Goal: Task Accomplishment & Management: Manage account settings

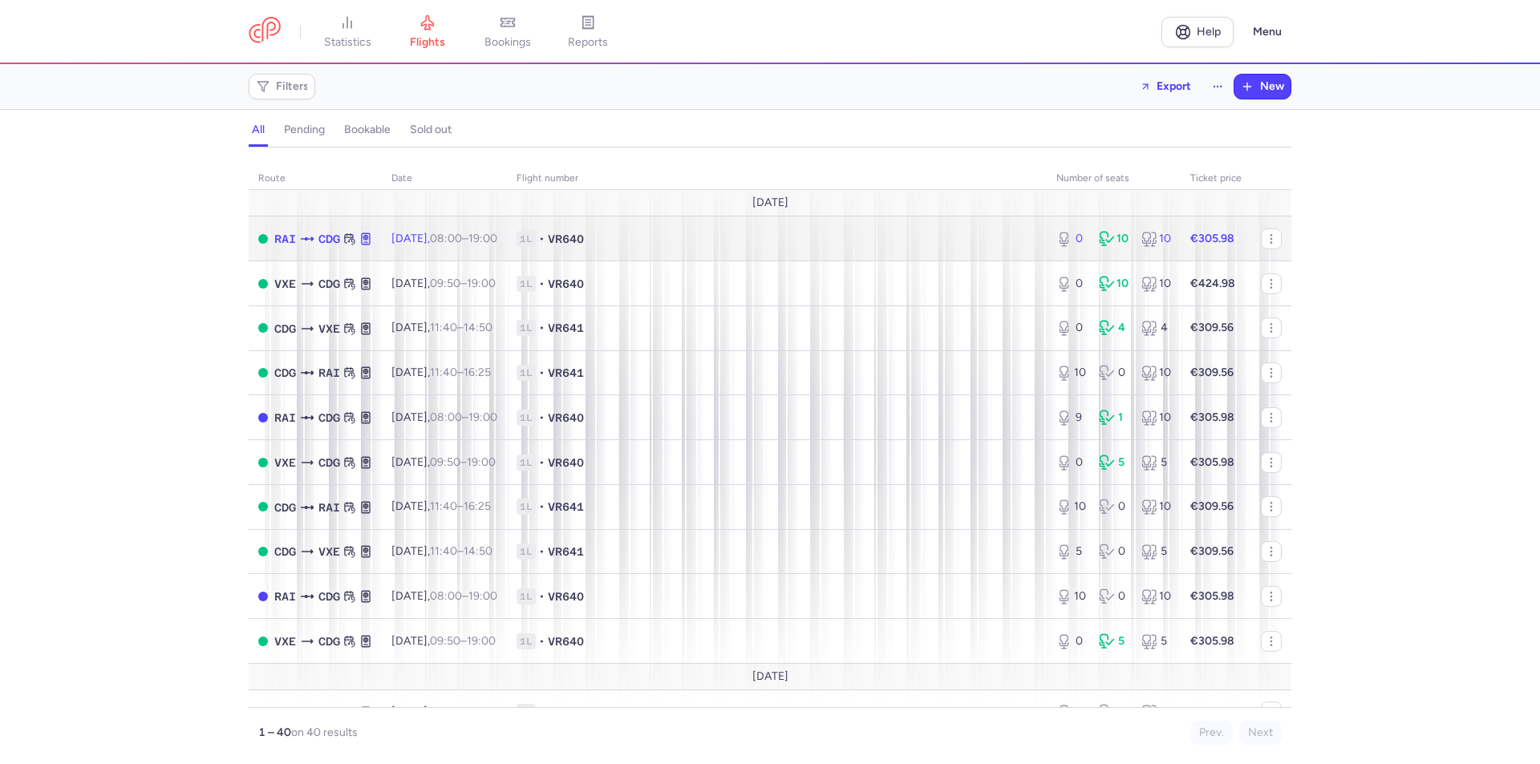
click at [584, 238] on span "VR640" at bounding box center [566, 239] width 36 height 16
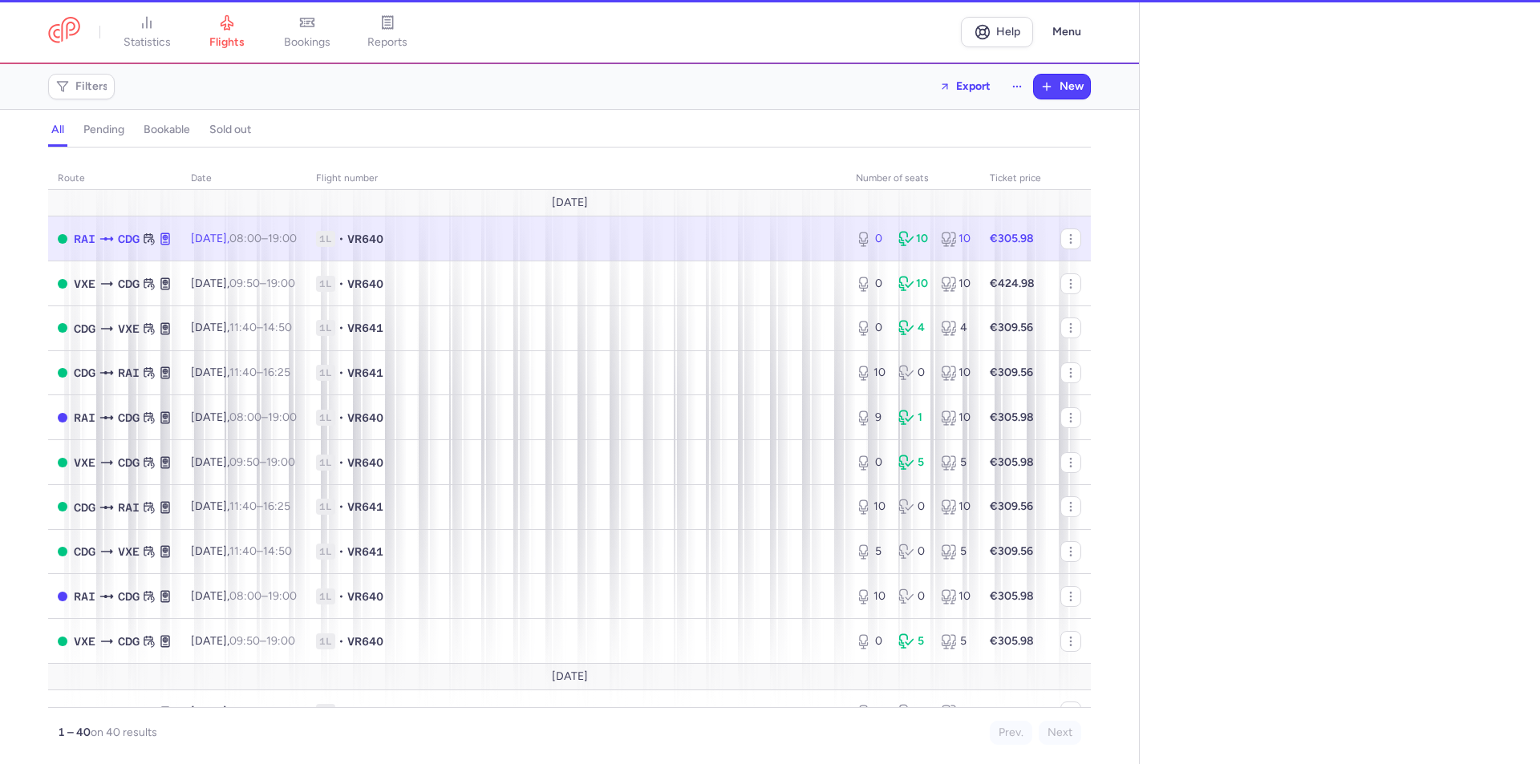
select select "days"
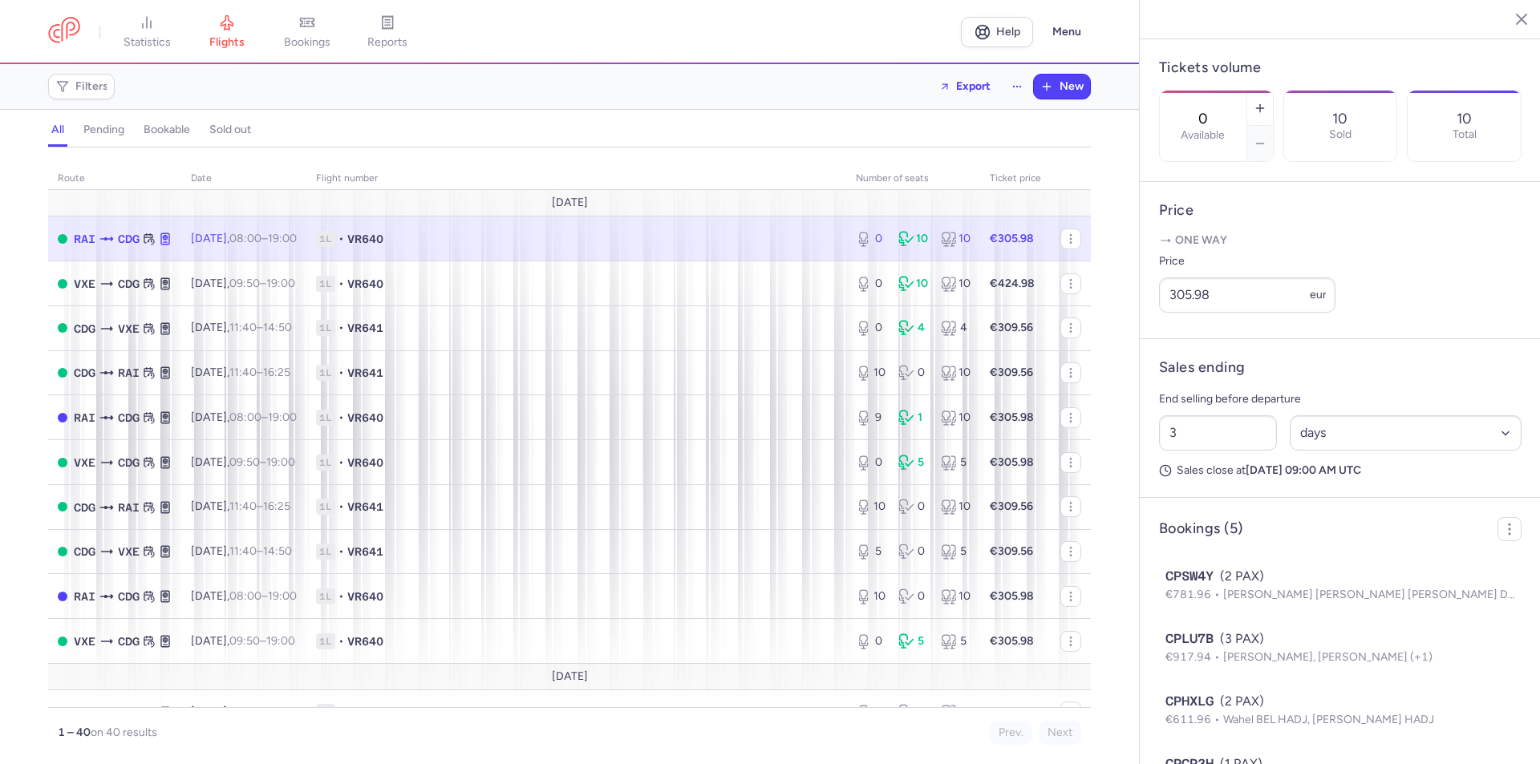
scroll to position [481, 0]
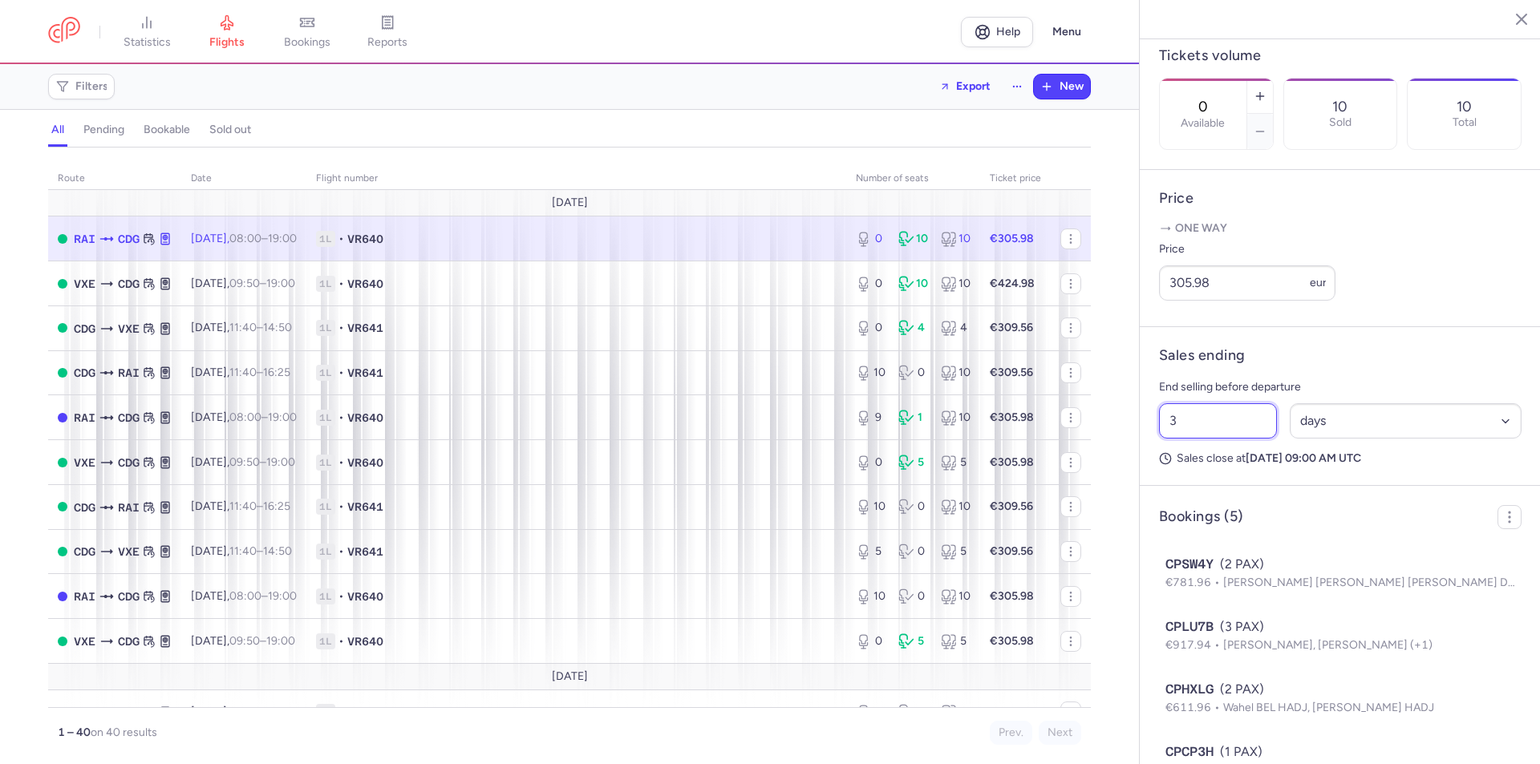
click at [1207, 439] on input "3" at bounding box center [1218, 420] width 118 height 35
click at [1200, 737] on span "Save changes" at bounding box center [1212, 733] width 79 height 14
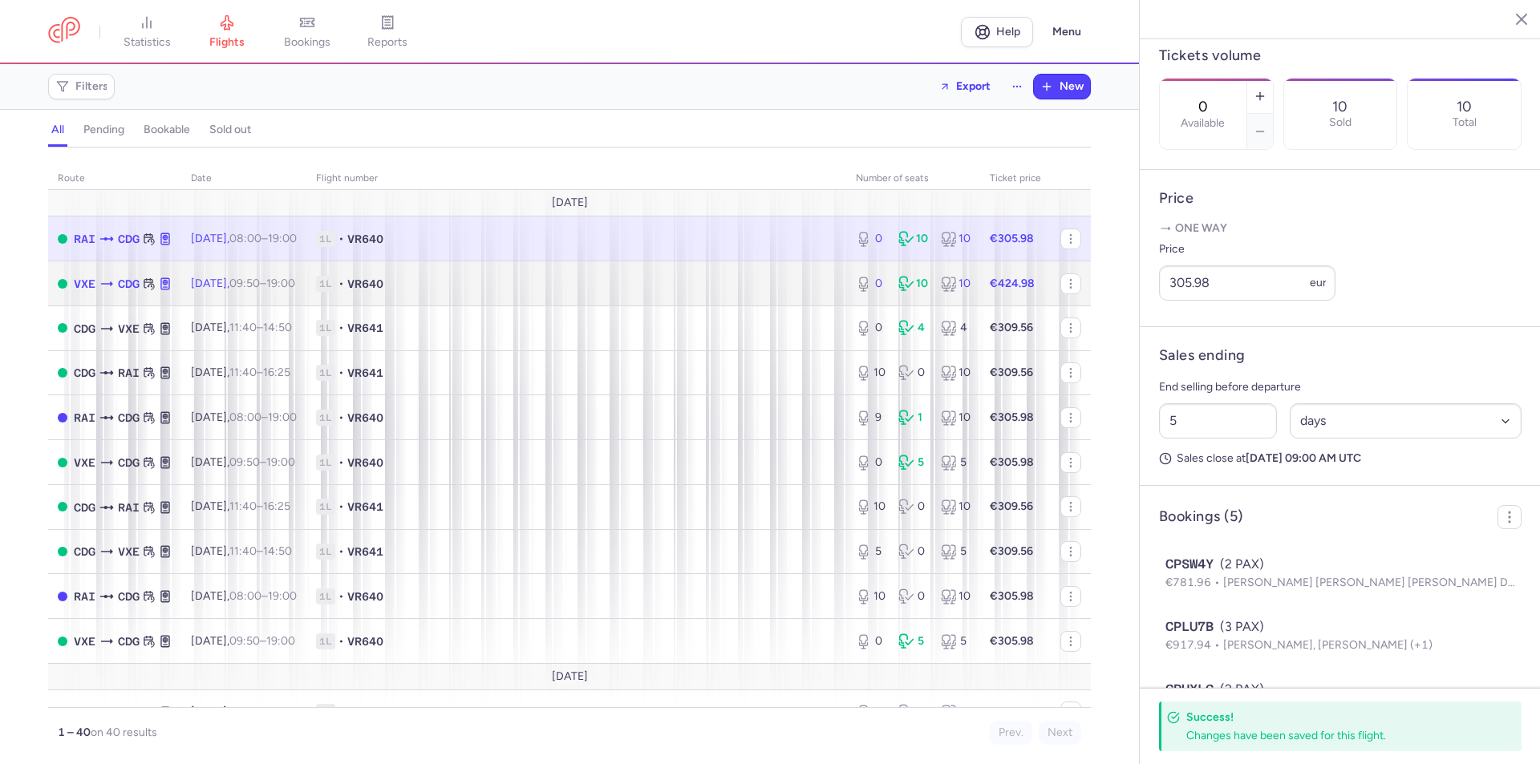
click at [383, 285] on span "VR640" at bounding box center [365, 284] width 36 height 16
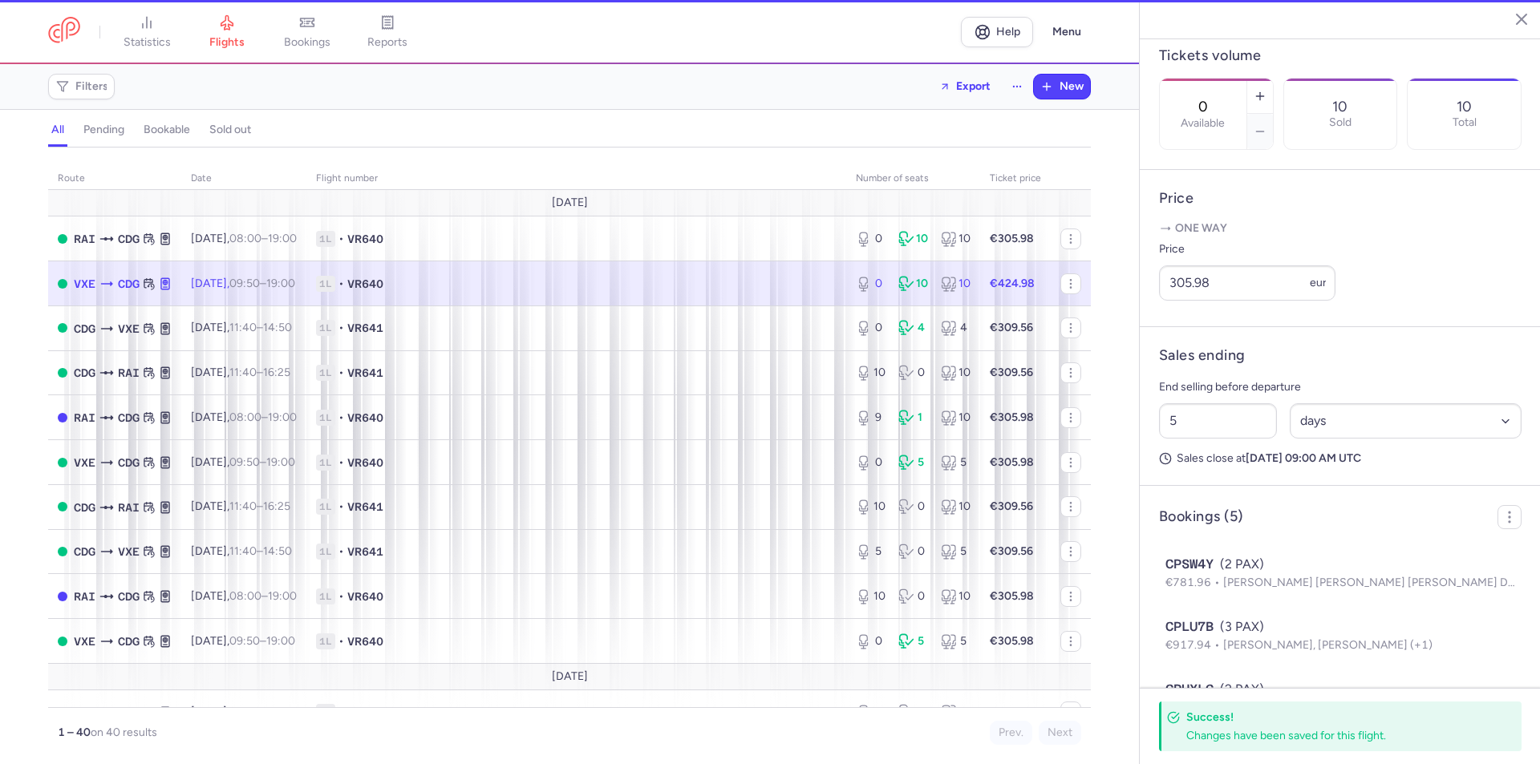
type input "3"
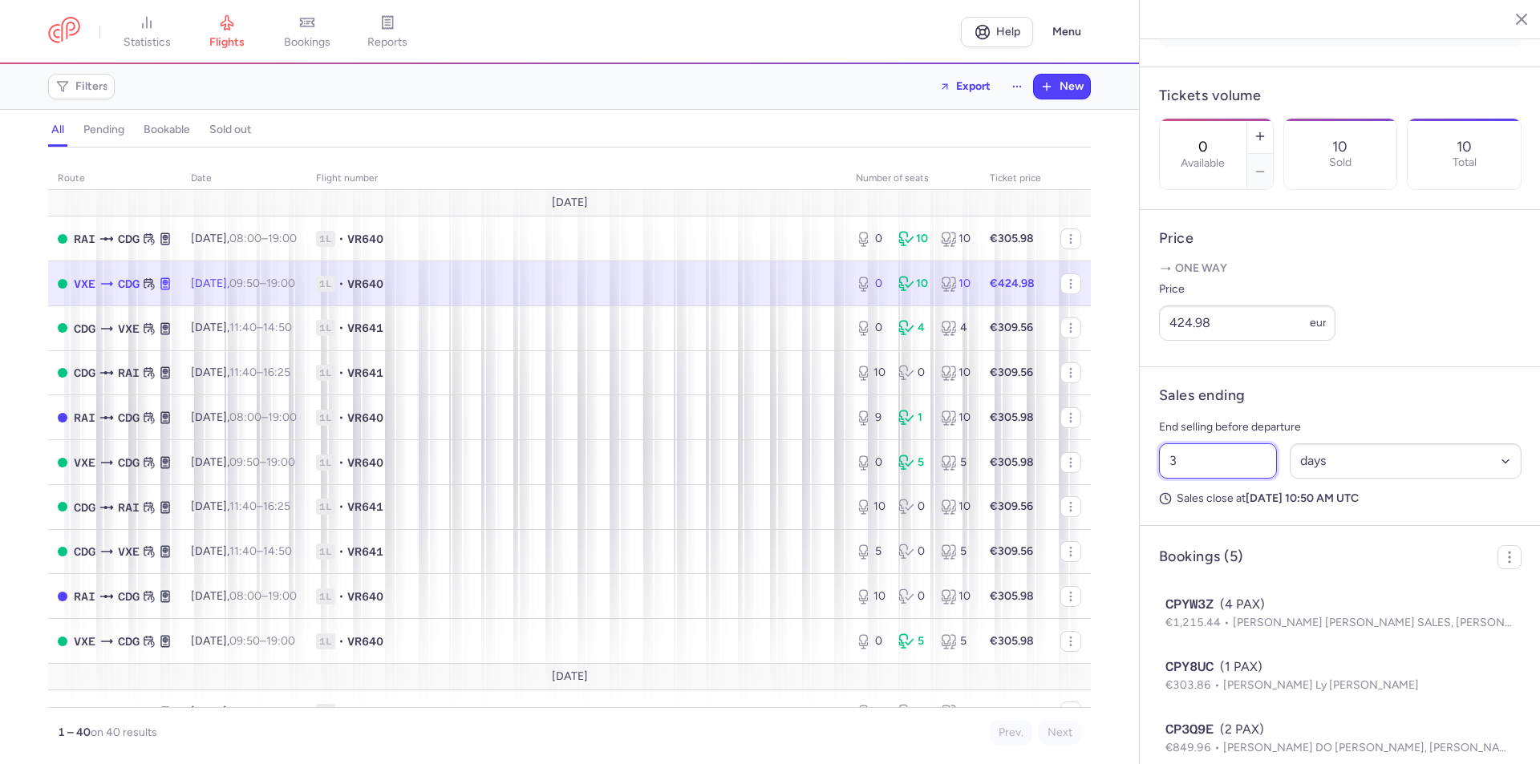
click at [1190, 466] on input "3" at bounding box center [1218, 461] width 118 height 35
click at [1238, 738] on span "Save changes" at bounding box center [1212, 733] width 79 height 14
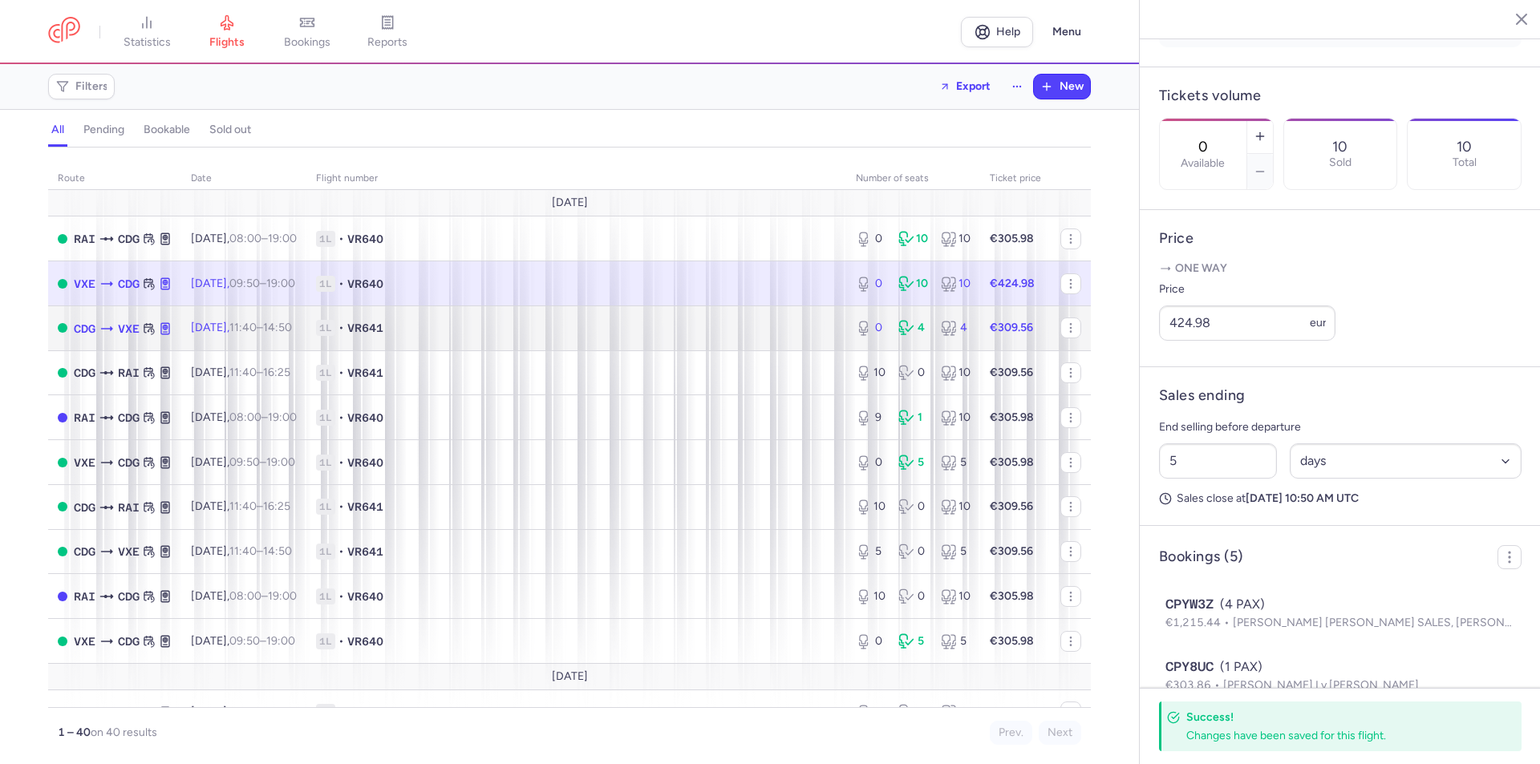
click at [453, 324] on span "1L • VR641" at bounding box center [576, 328] width 521 height 16
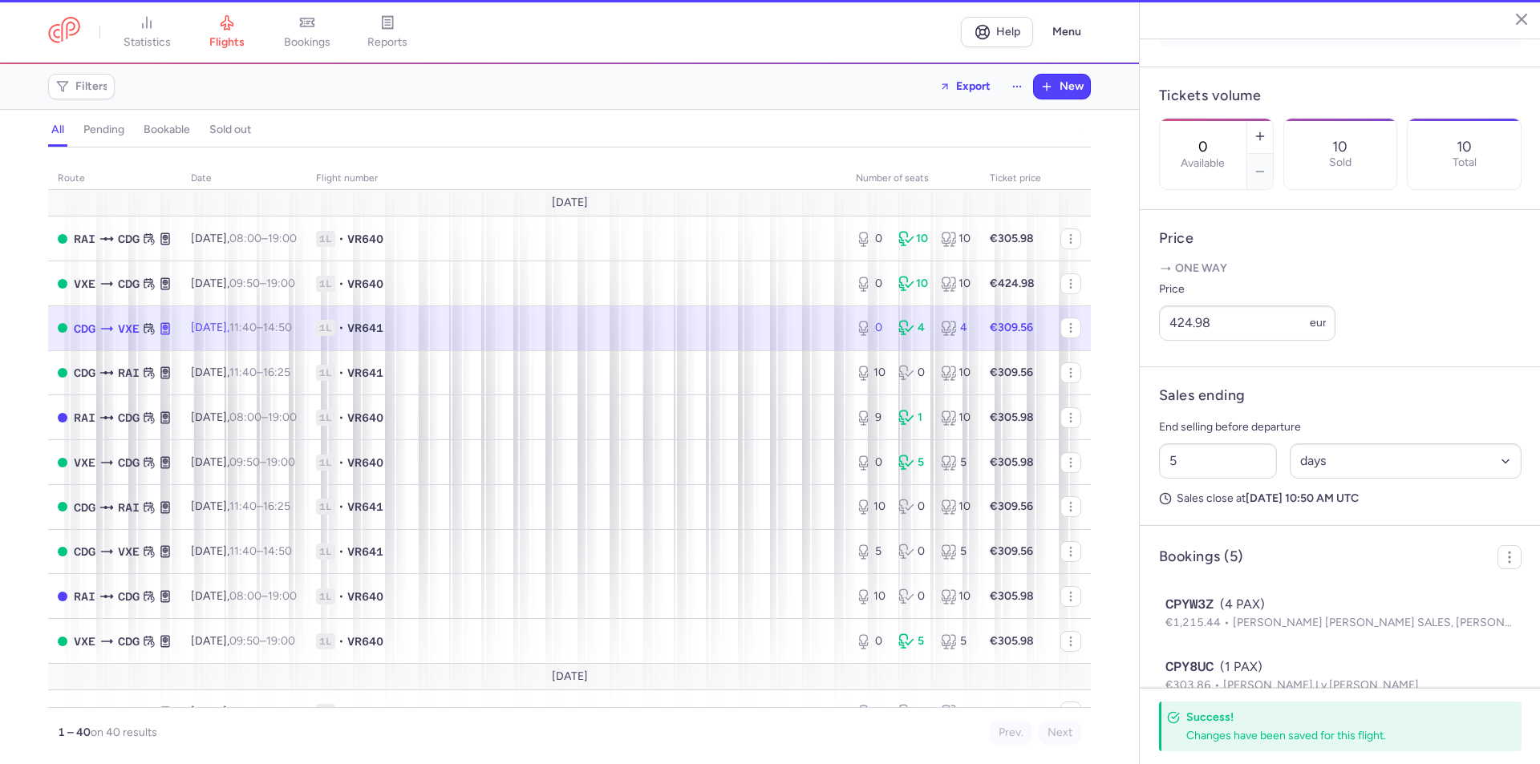
type input "3"
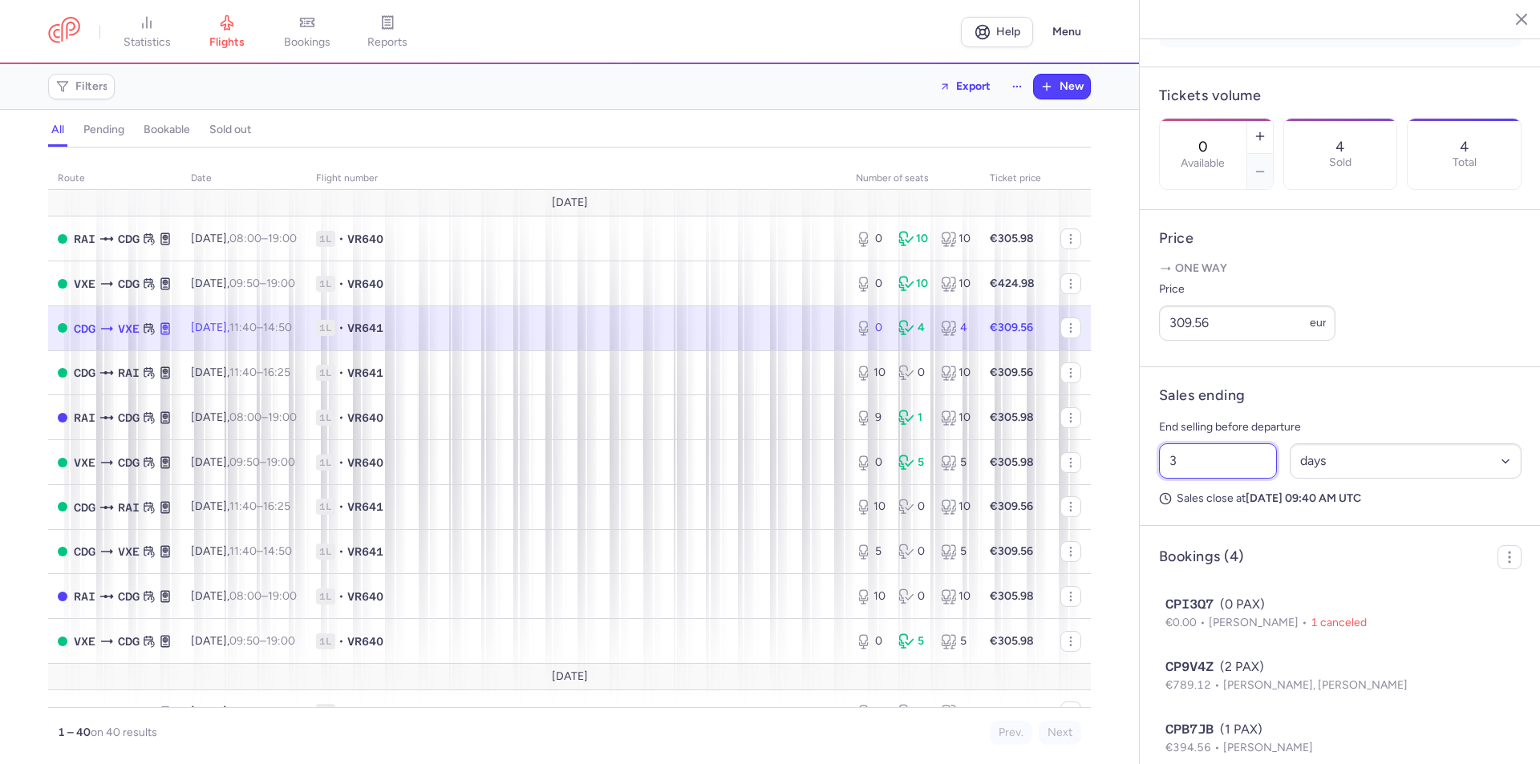
click at [1181, 455] on input "3" at bounding box center [1218, 461] width 118 height 35
type input "6"
click at [1205, 737] on span "Save changes" at bounding box center [1212, 733] width 79 height 14
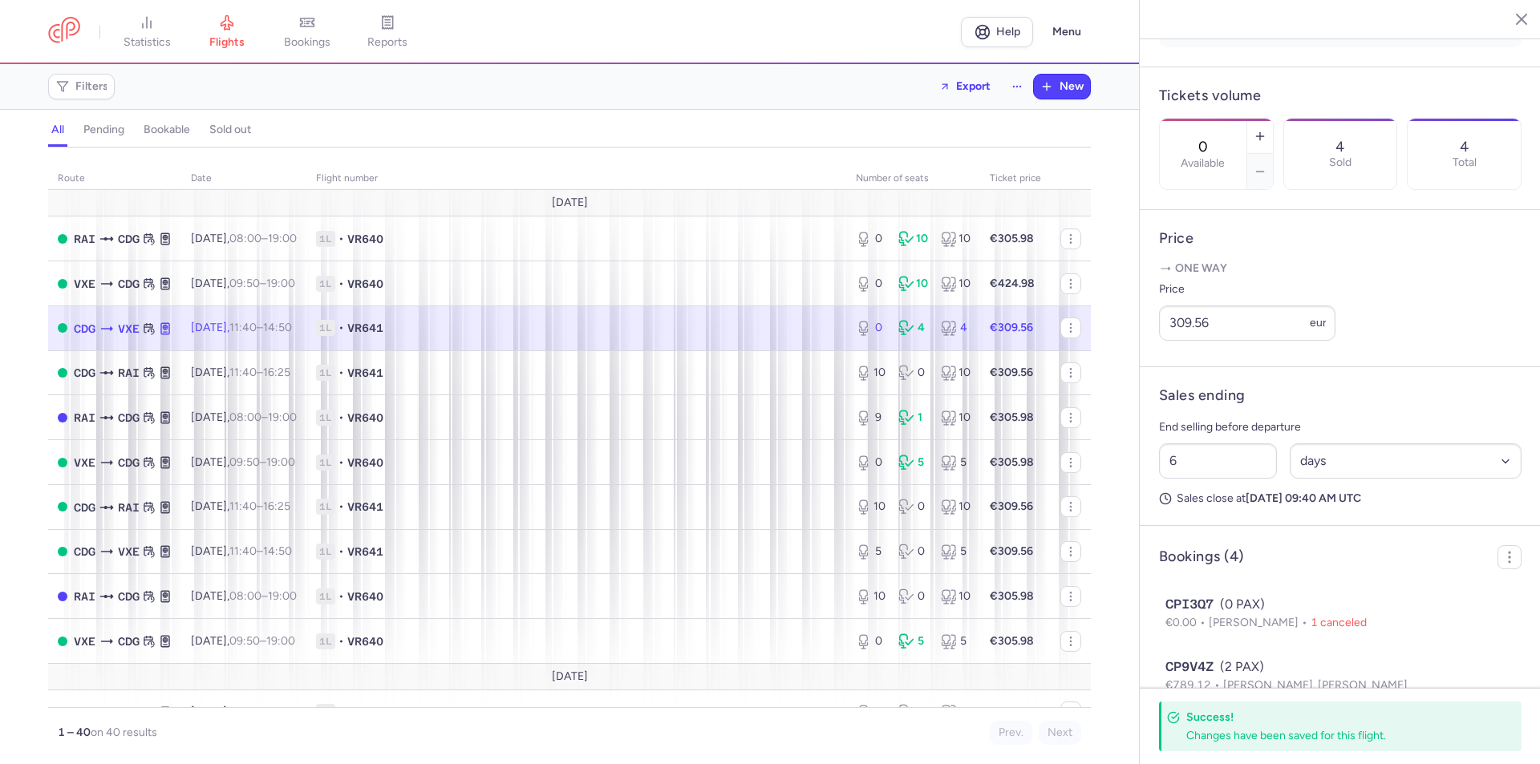
click at [563, 334] on span "1L • VR641" at bounding box center [576, 328] width 521 height 16
click at [1238, 471] on input "6" at bounding box center [1218, 461] width 118 height 35
click at [1267, 130] on icon "button" at bounding box center [1260, 136] width 13 height 13
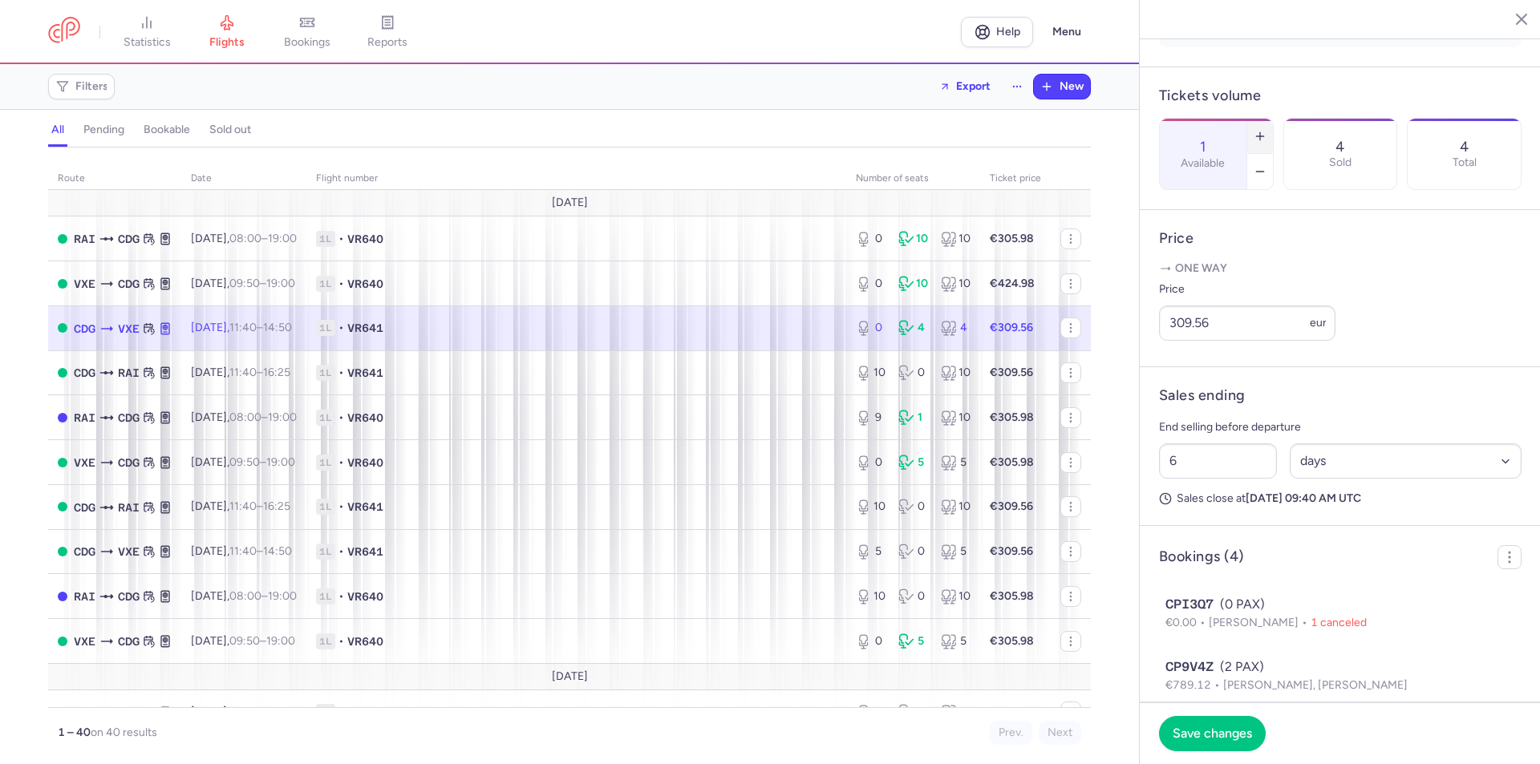
click at [1267, 130] on icon "button" at bounding box center [1260, 136] width 13 height 13
type input "3"
click at [1231, 736] on span "Save changes" at bounding box center [1212, 733] width 79 height 14
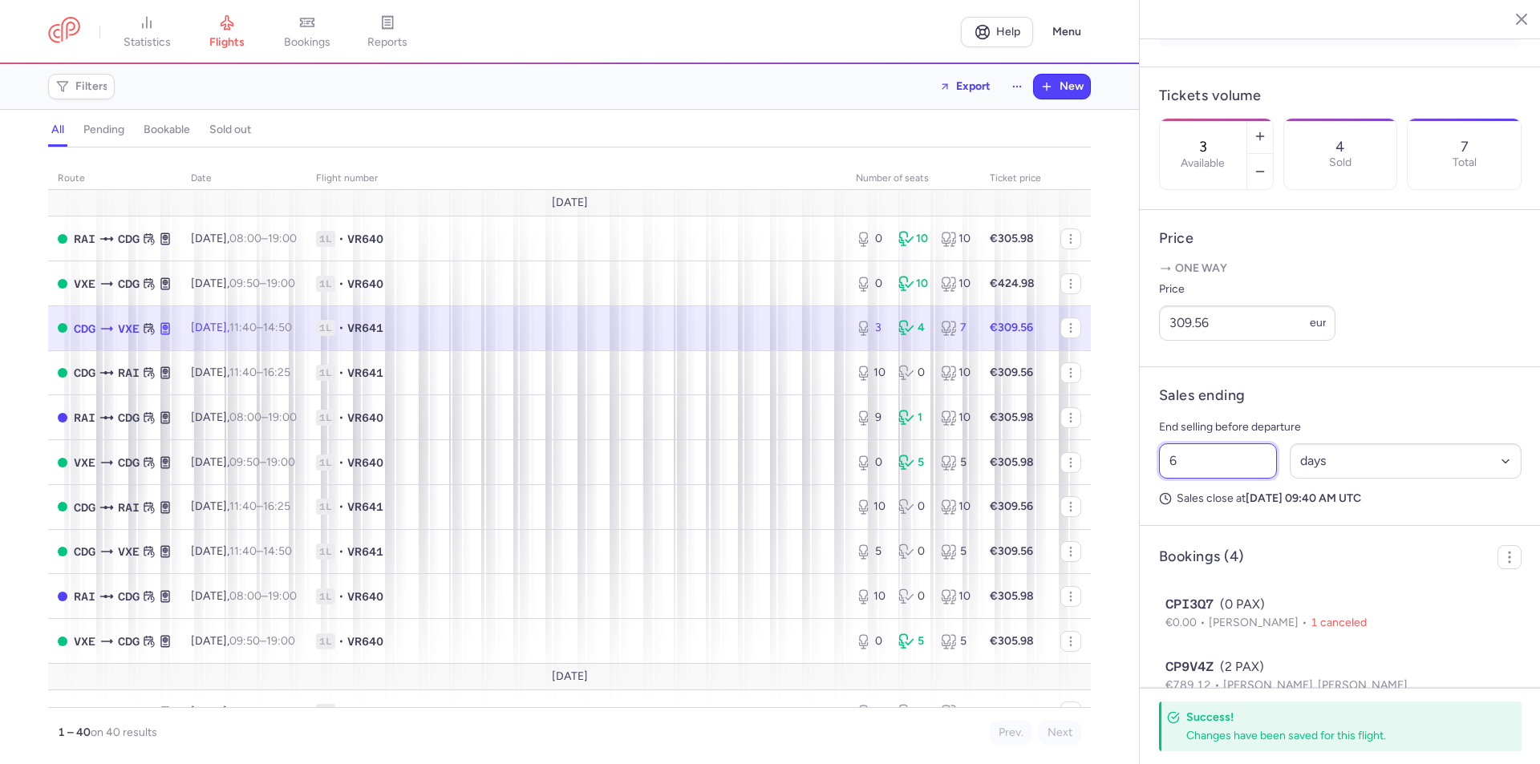
click at [1177, 464] on input "6" at bounding box center [1218, 461] width 118 height 35
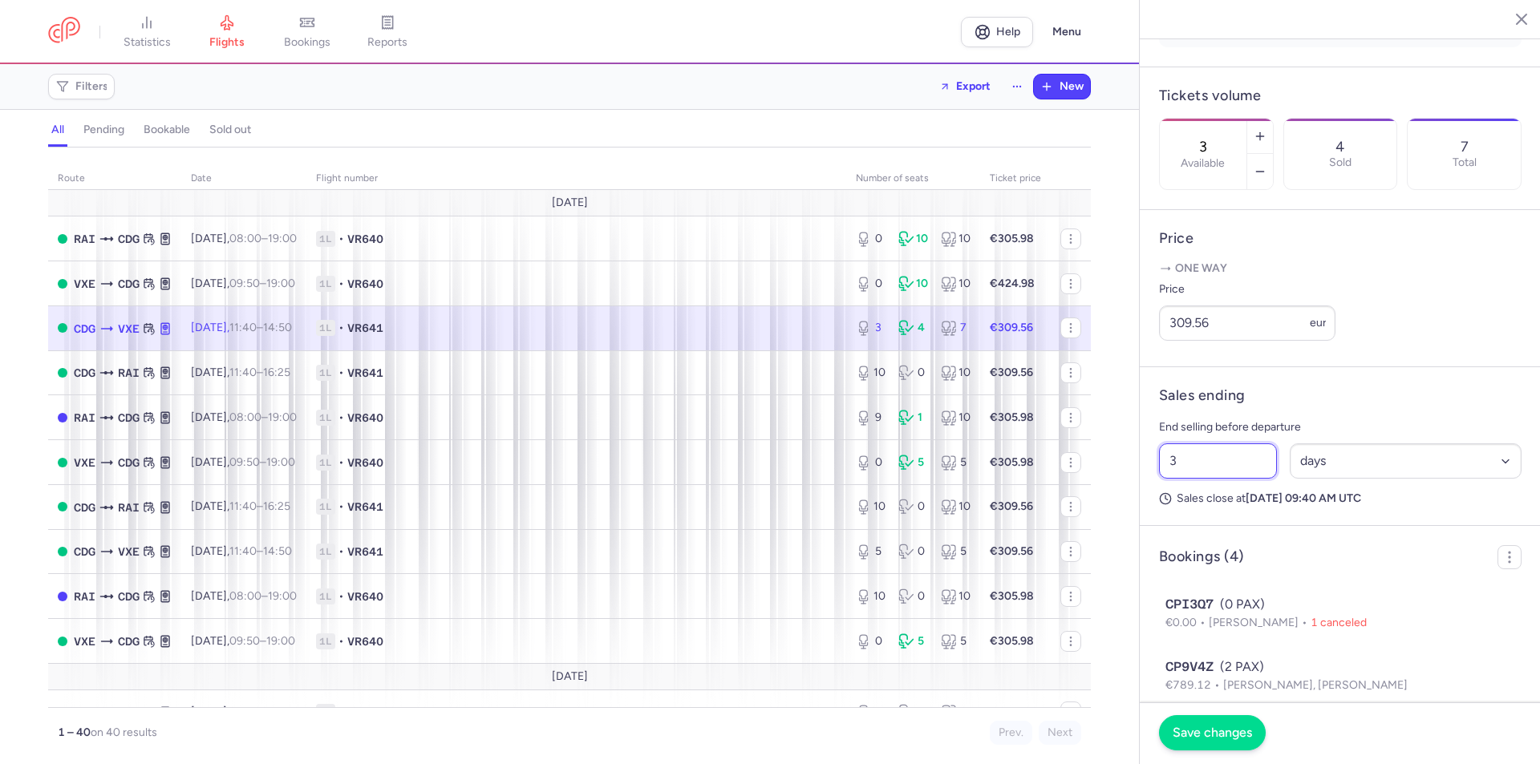
type input "3"
click at [1212, 740] on button "Save changes" at bounding box center [1212, 732] width 107 height 35
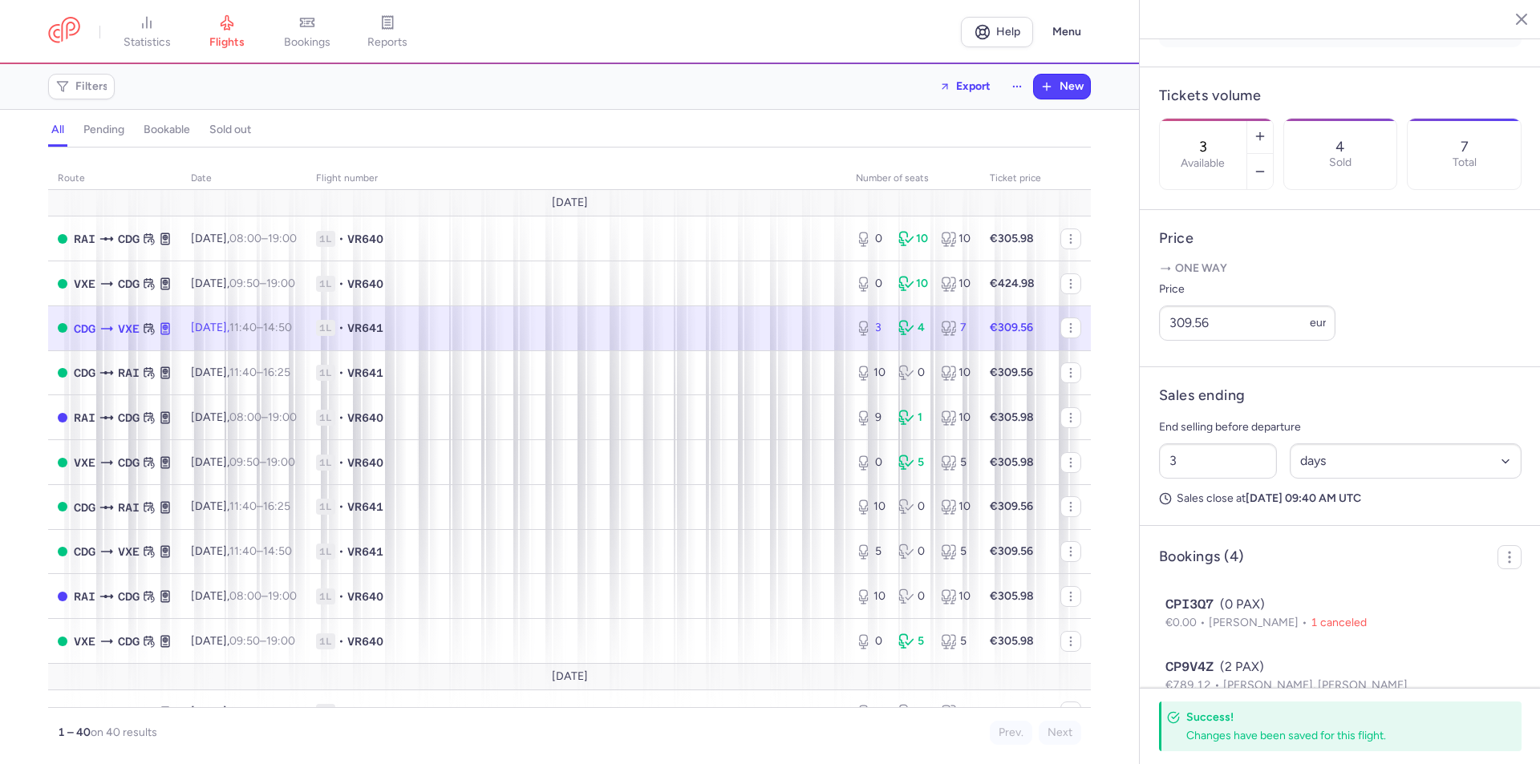
click at [1421, 396] on header "Sales ending" at bounding box center [1340, 396] width 363 height 18
click at [743, 365] on span "1L • VR641" at bounding box center [576, 373] width 521 height 16
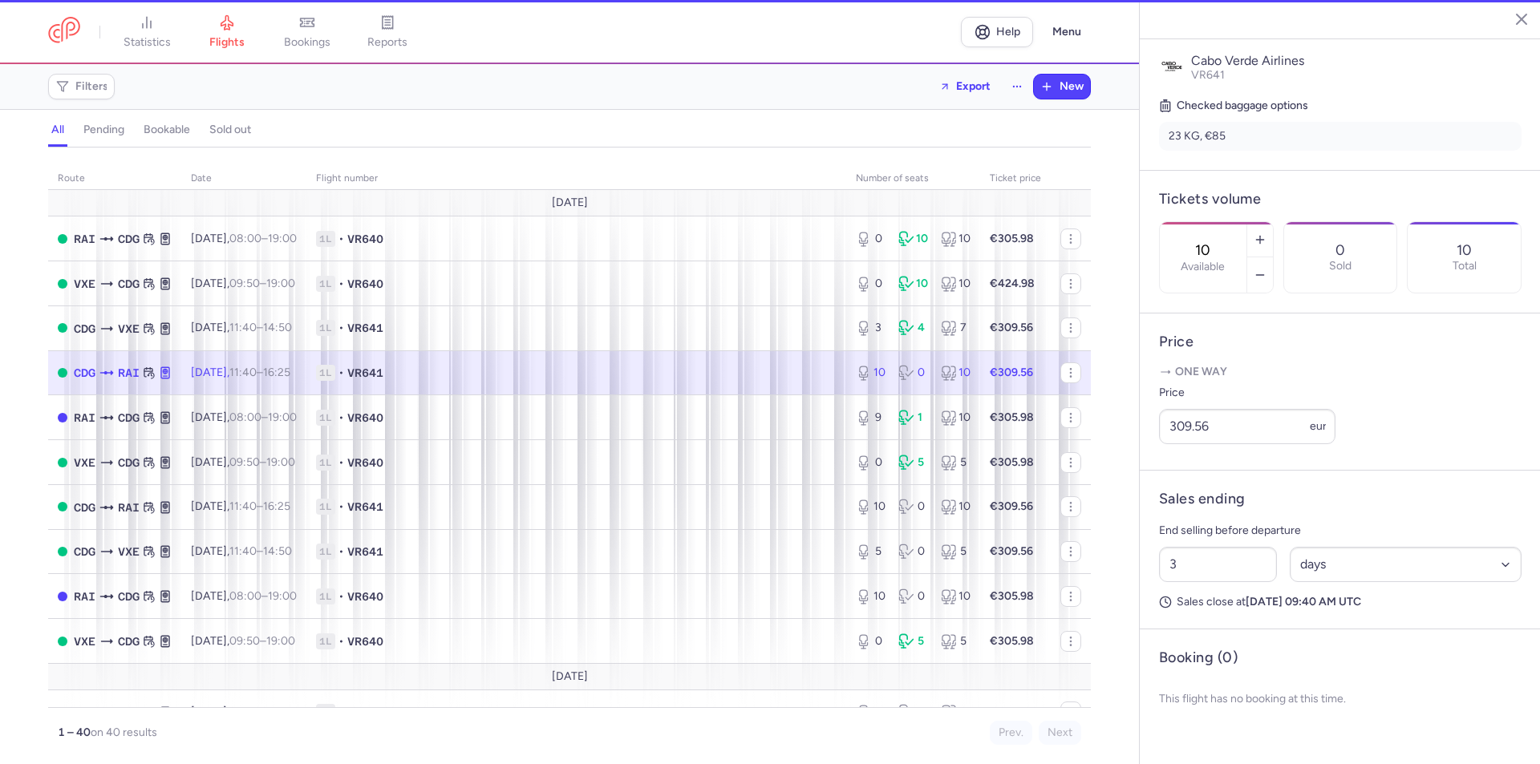
scroll to position [341, 0]
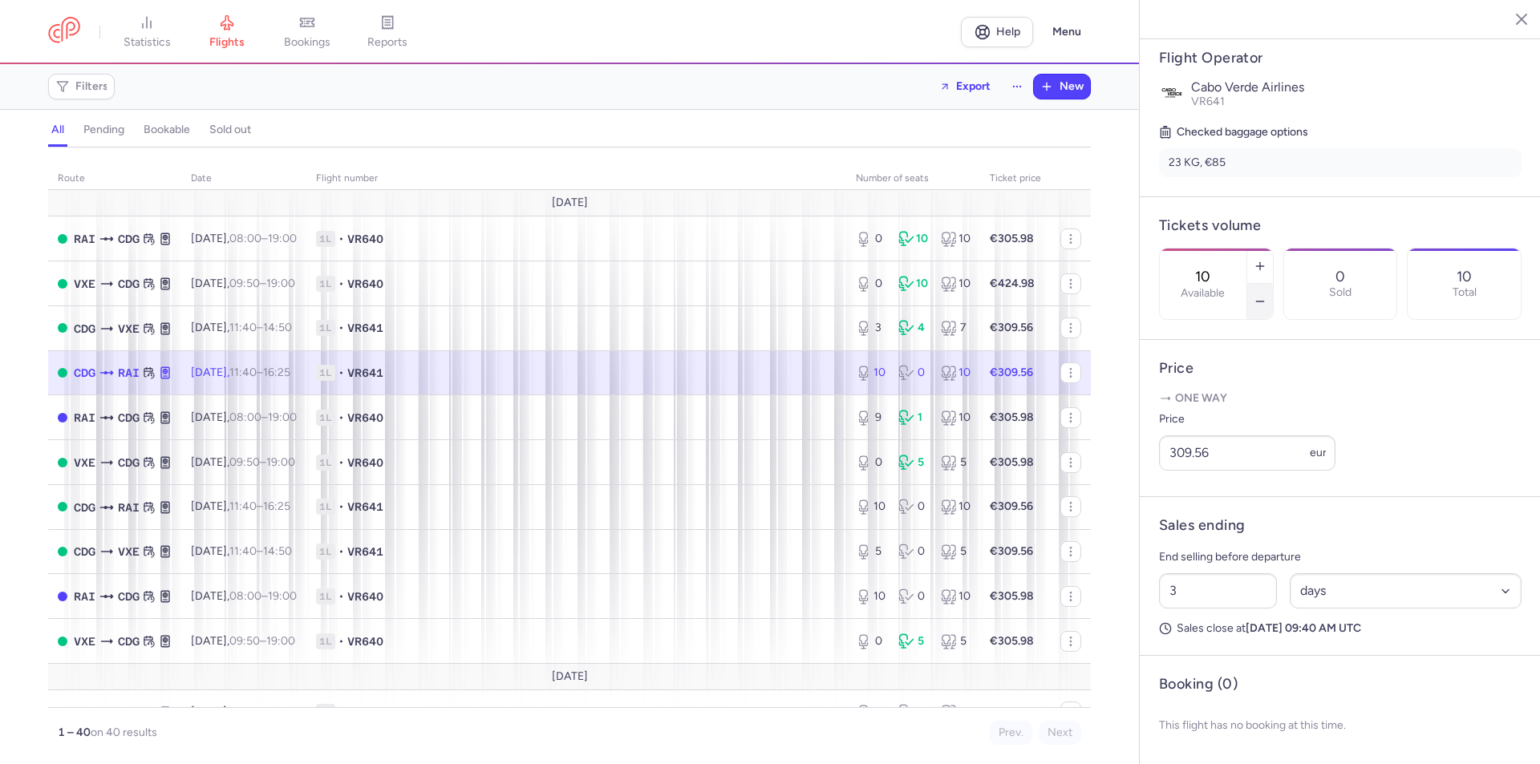
click at [1267, 295] on icon "button" at bounding box center [1260, 301] width 13 height 13
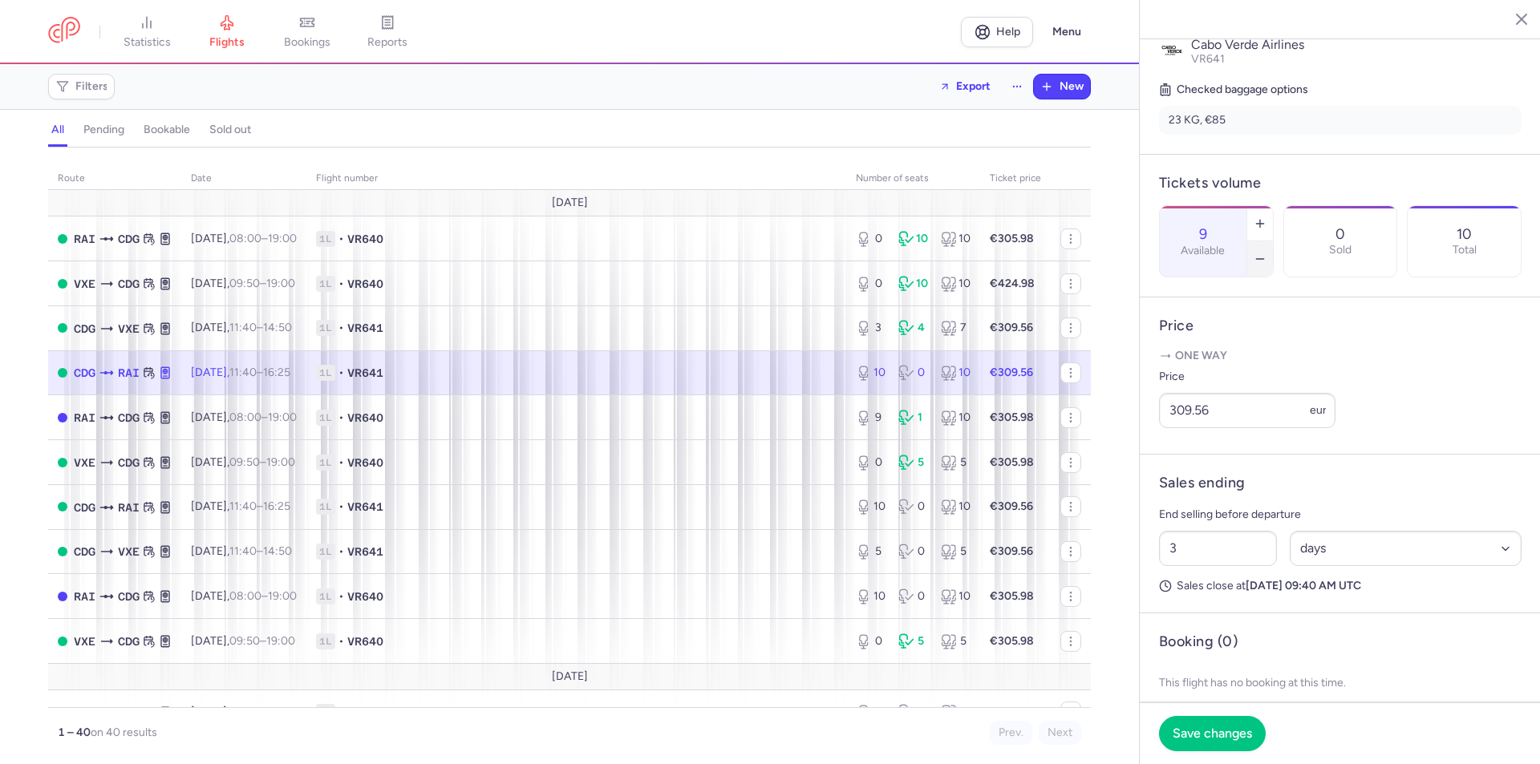
click at [1267, 253] on icon "button" at bounding box center [1260, 259] width 13 height 13
click at [1211, 738] on span "Save changes" at bounding box center [1212, 733] width 79 height 14
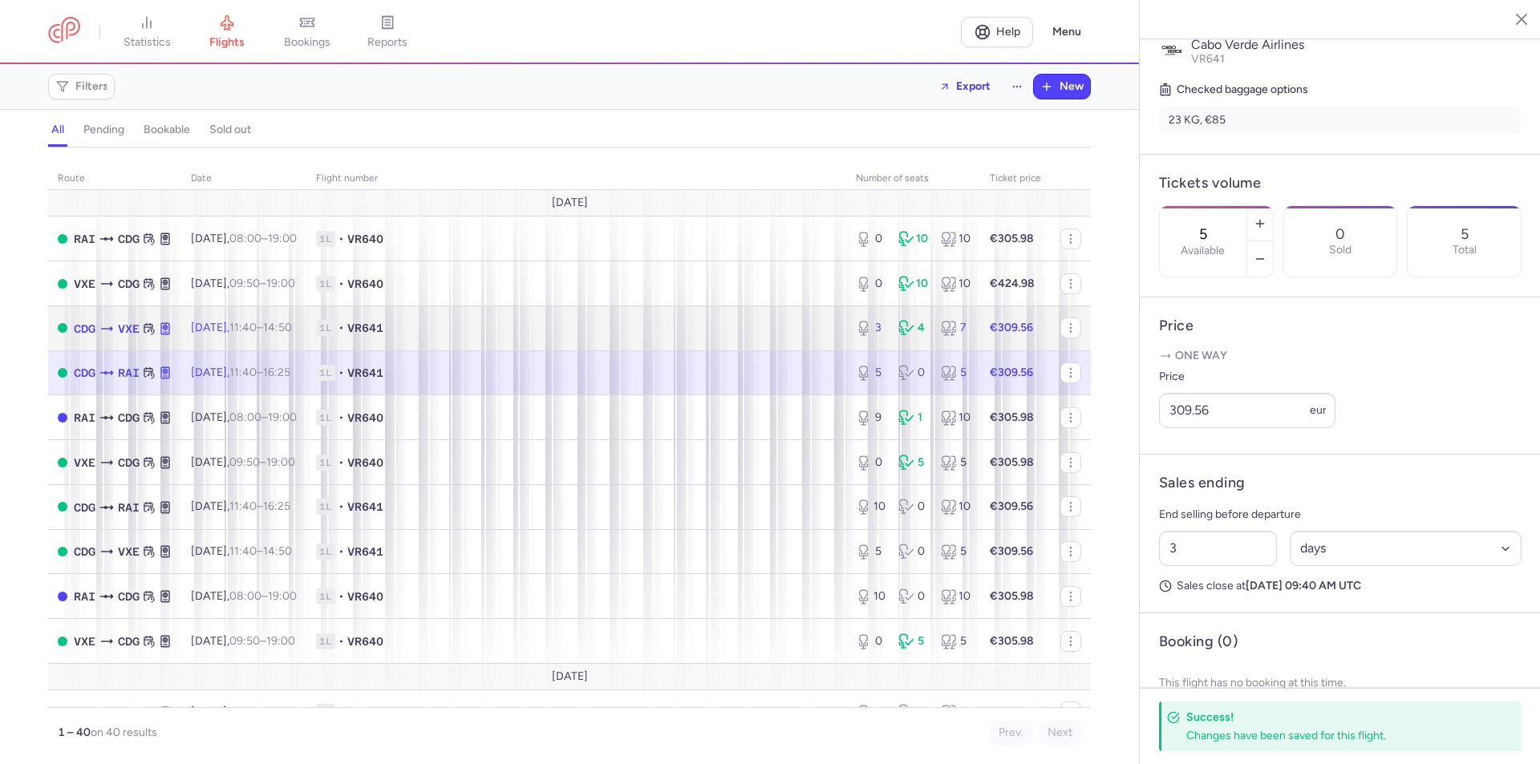
click at [806, 331] on span "1L • VR641" at bounding box center [576, 328] width 521 height 16
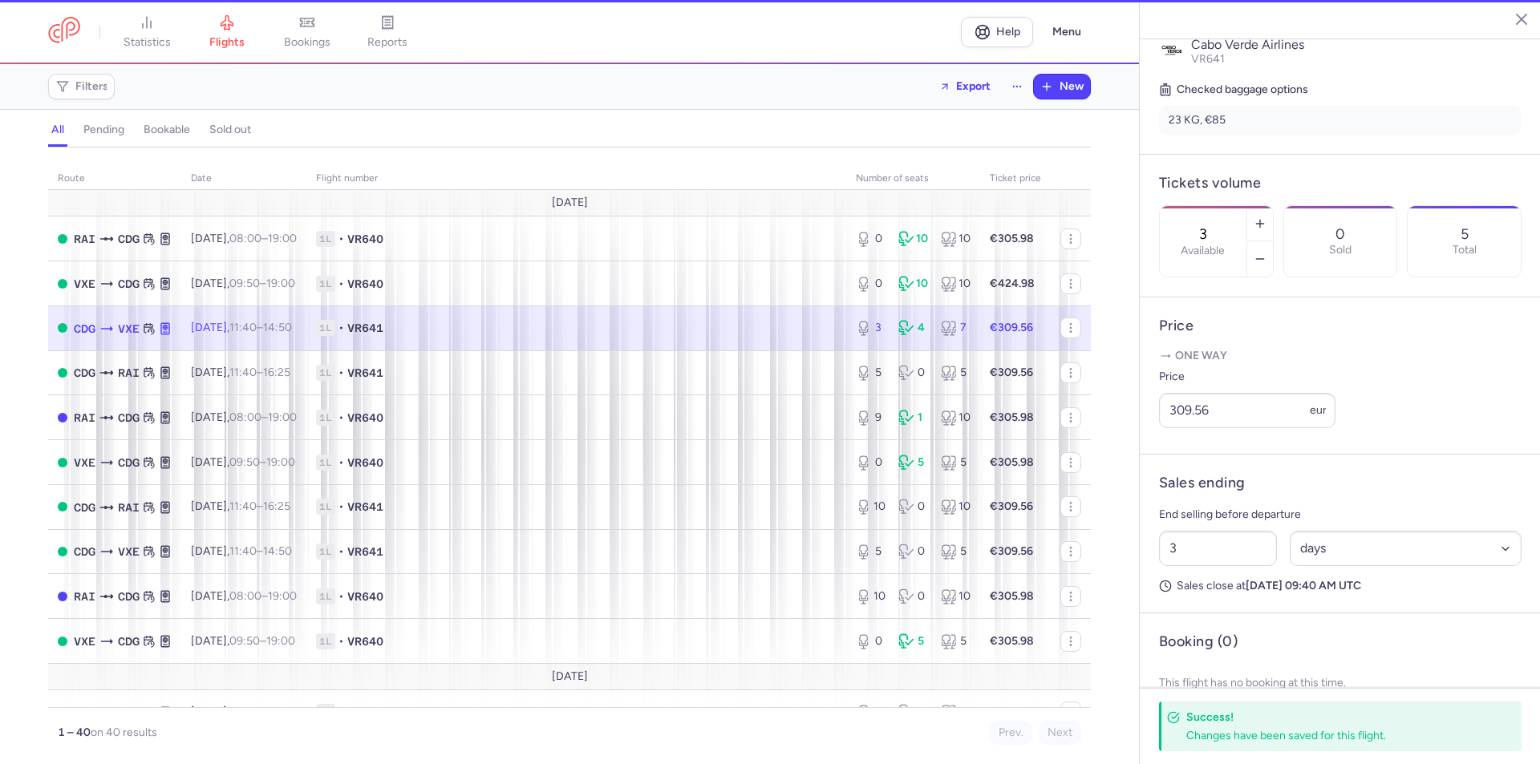
scroll to position [354, 0]
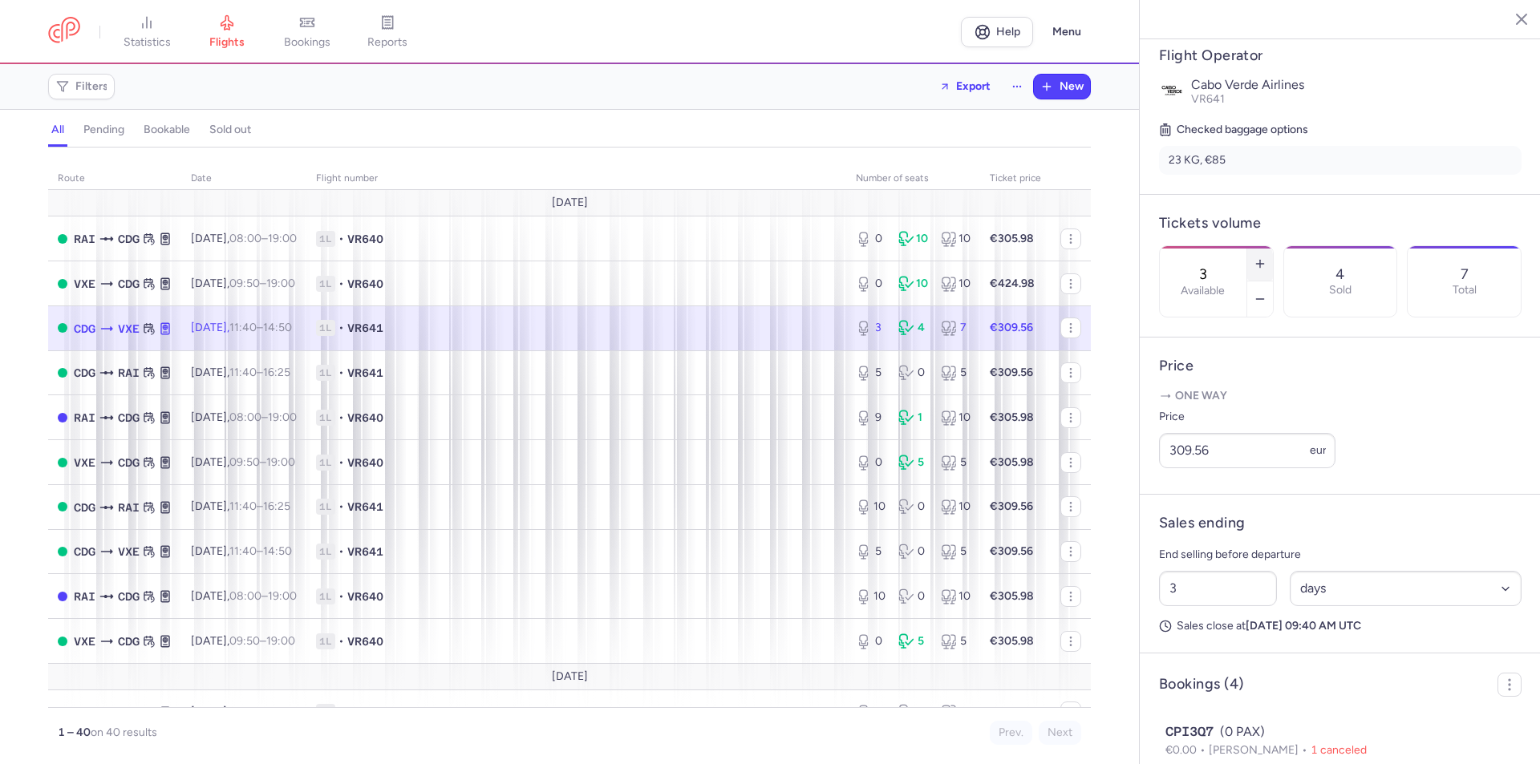
click at [1260, 260] on line "button" at bounding box center [1260, 263] width 0 height 7
type input "5"
click at [1192, 743] on button "Save changes" at bounding box center [1212, 732] width 107 height 35
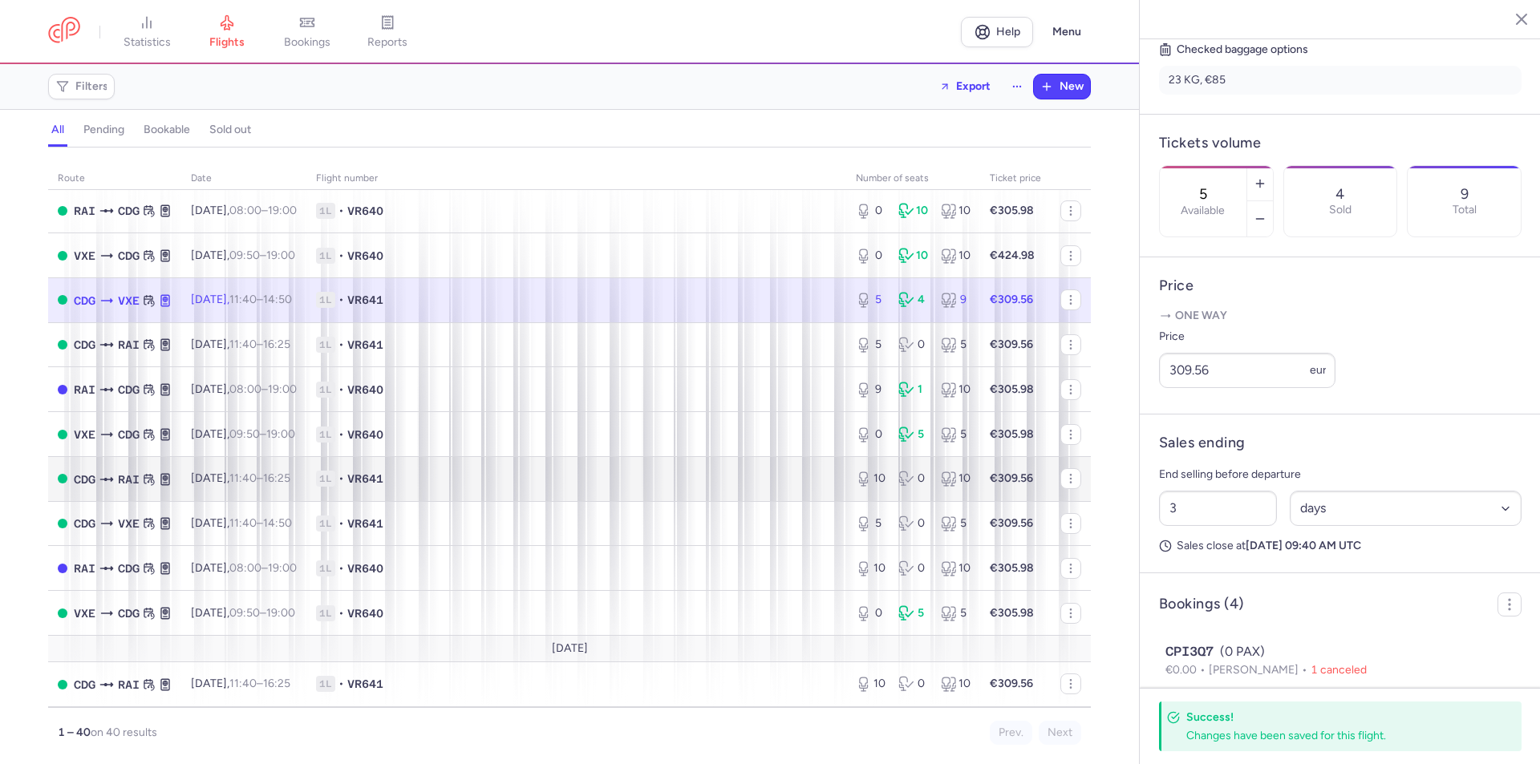
scroll to position [0, 0]
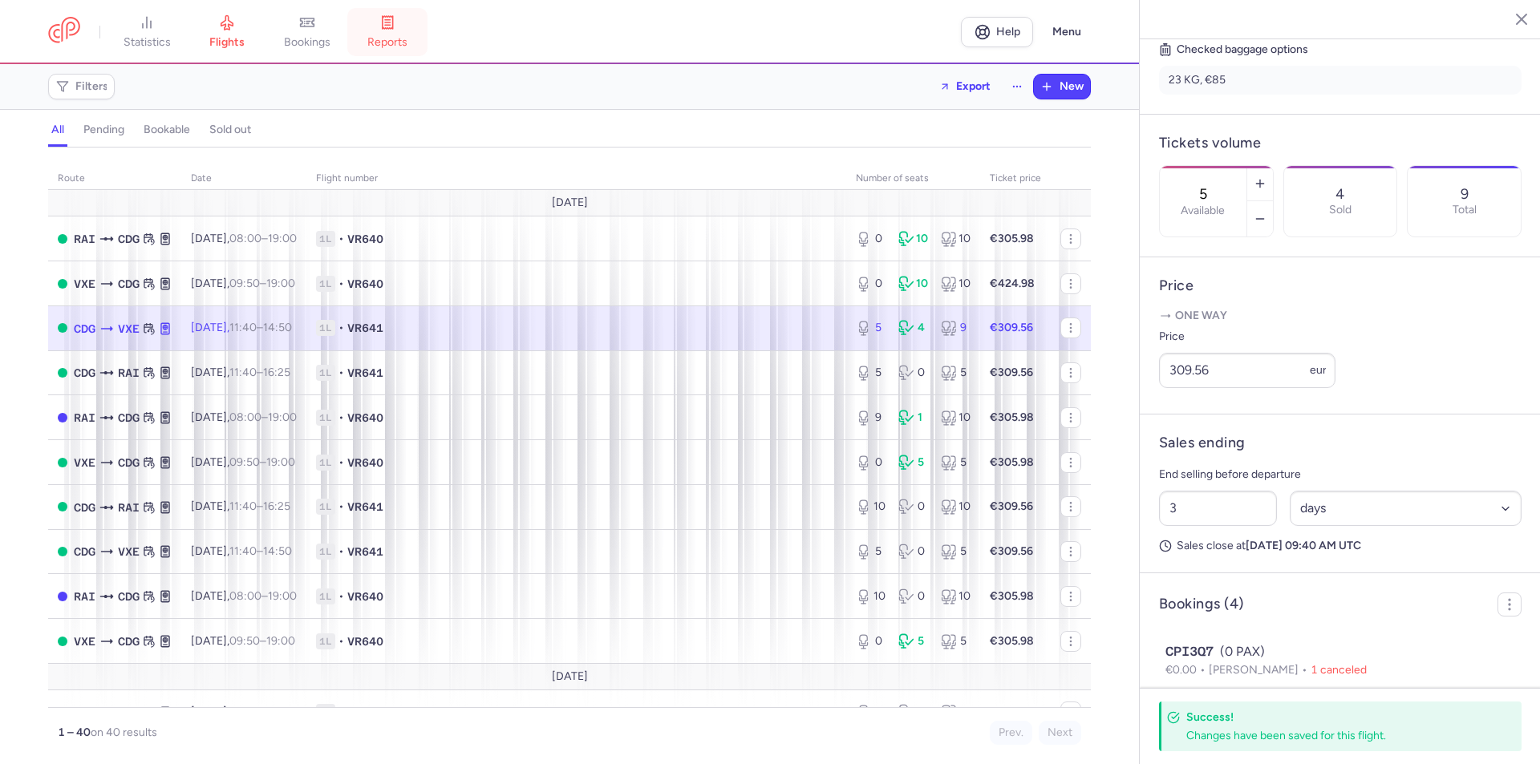
click at [393, 16] on icon at bounding box center [388, 22] width 10 height 13
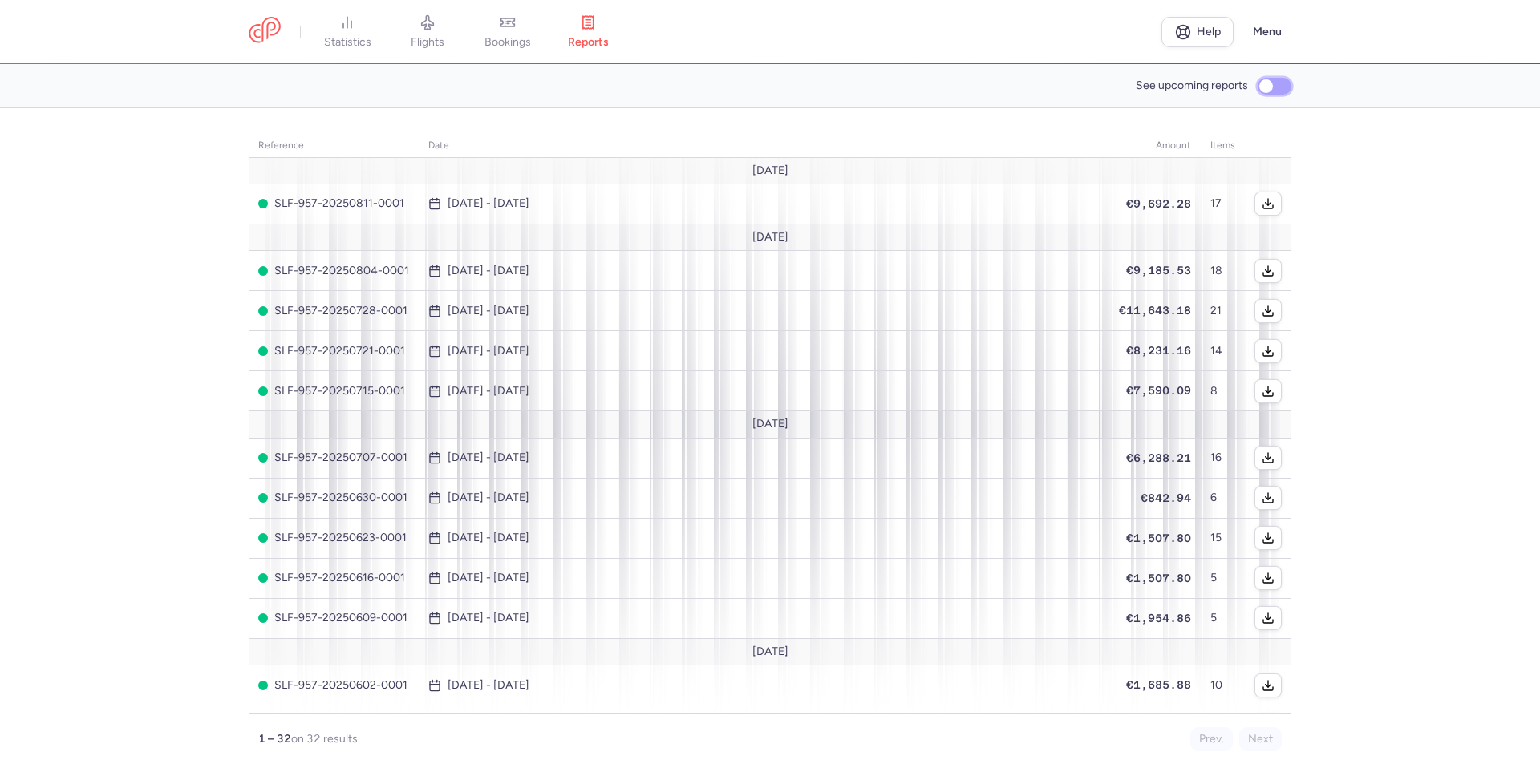
click at [1288, 86] on input "See upcoming reports" at bounding box center [1275, 86] width 34 height 17
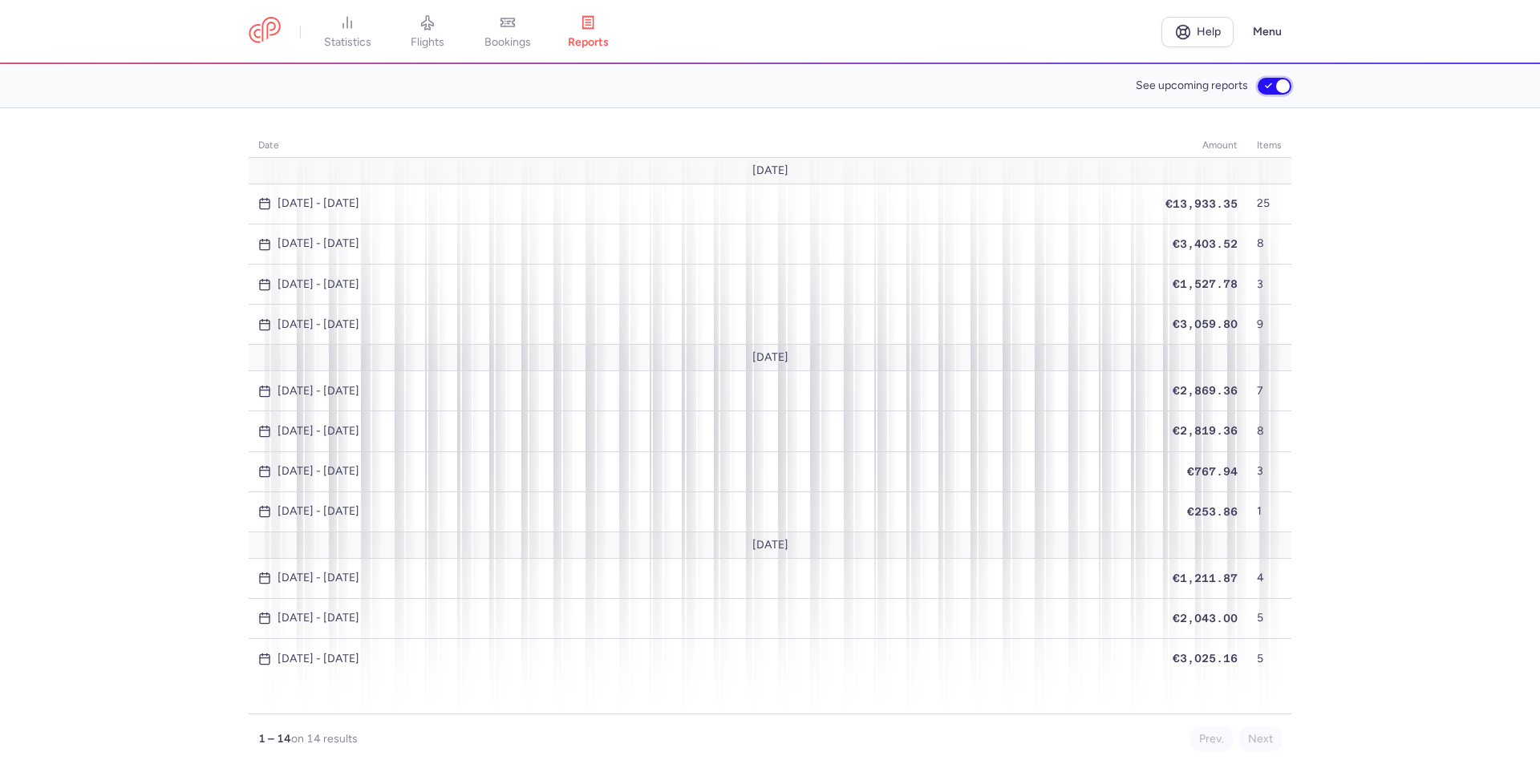
click at [1265, 85] on input "See upcoming reports" at bounding box center [1275, 86] width 34 height 17
checkbox input "false"
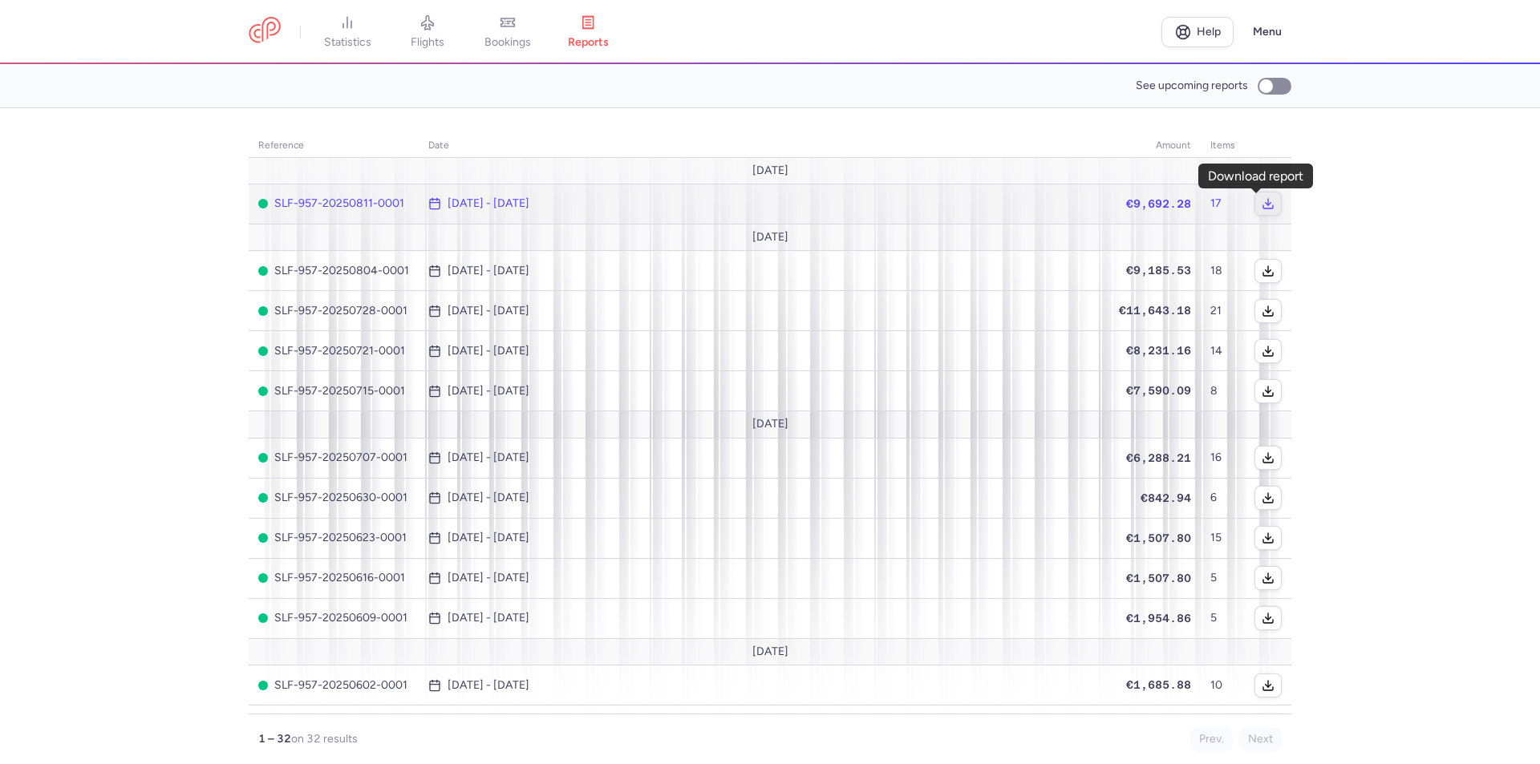
click at [1262, 204] on icon "button" at bounding box center [1268, 203] width 13 height 13
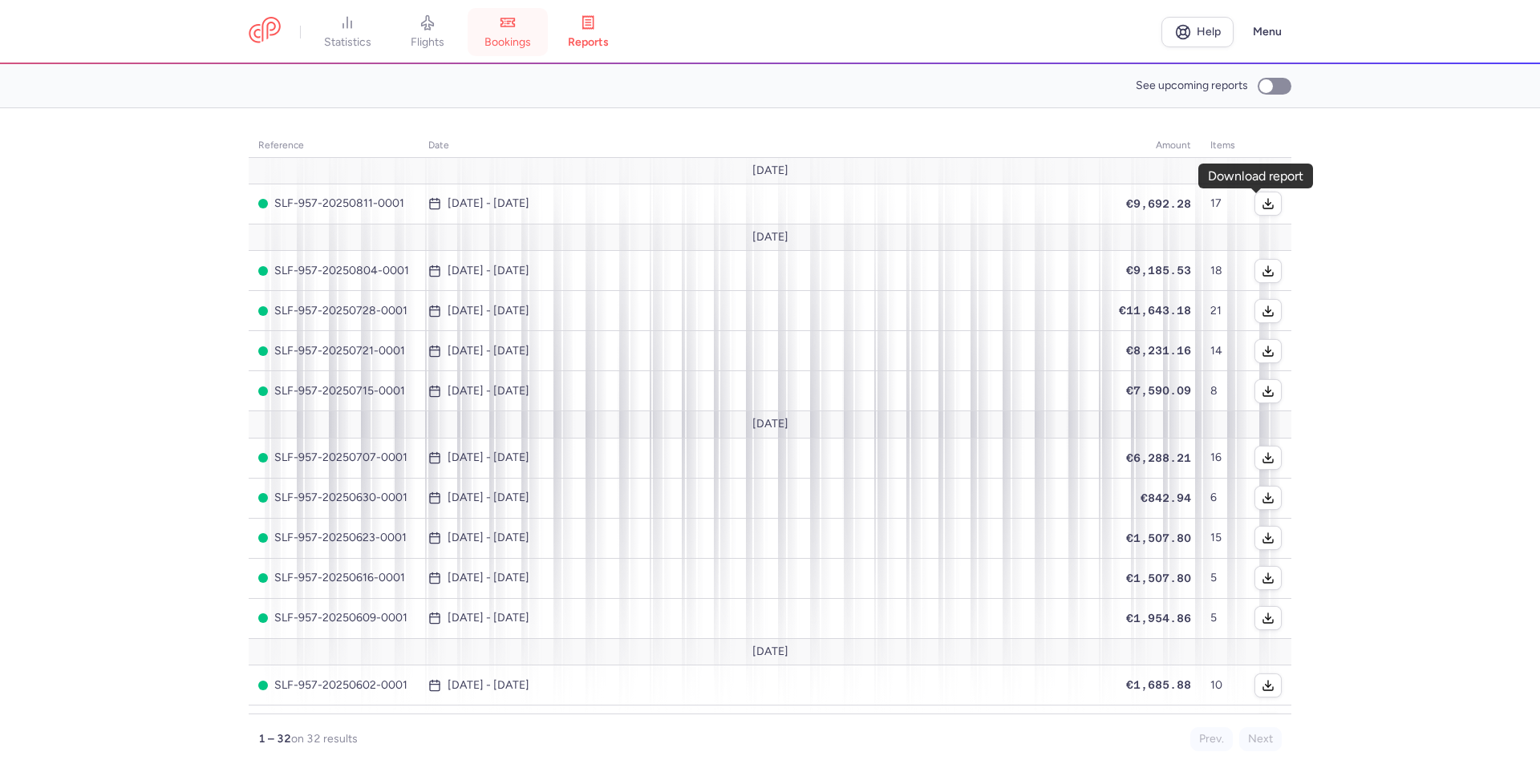
click at [527, 39] on span "bookings" at bounding box center [507, 42] width 47 height 14
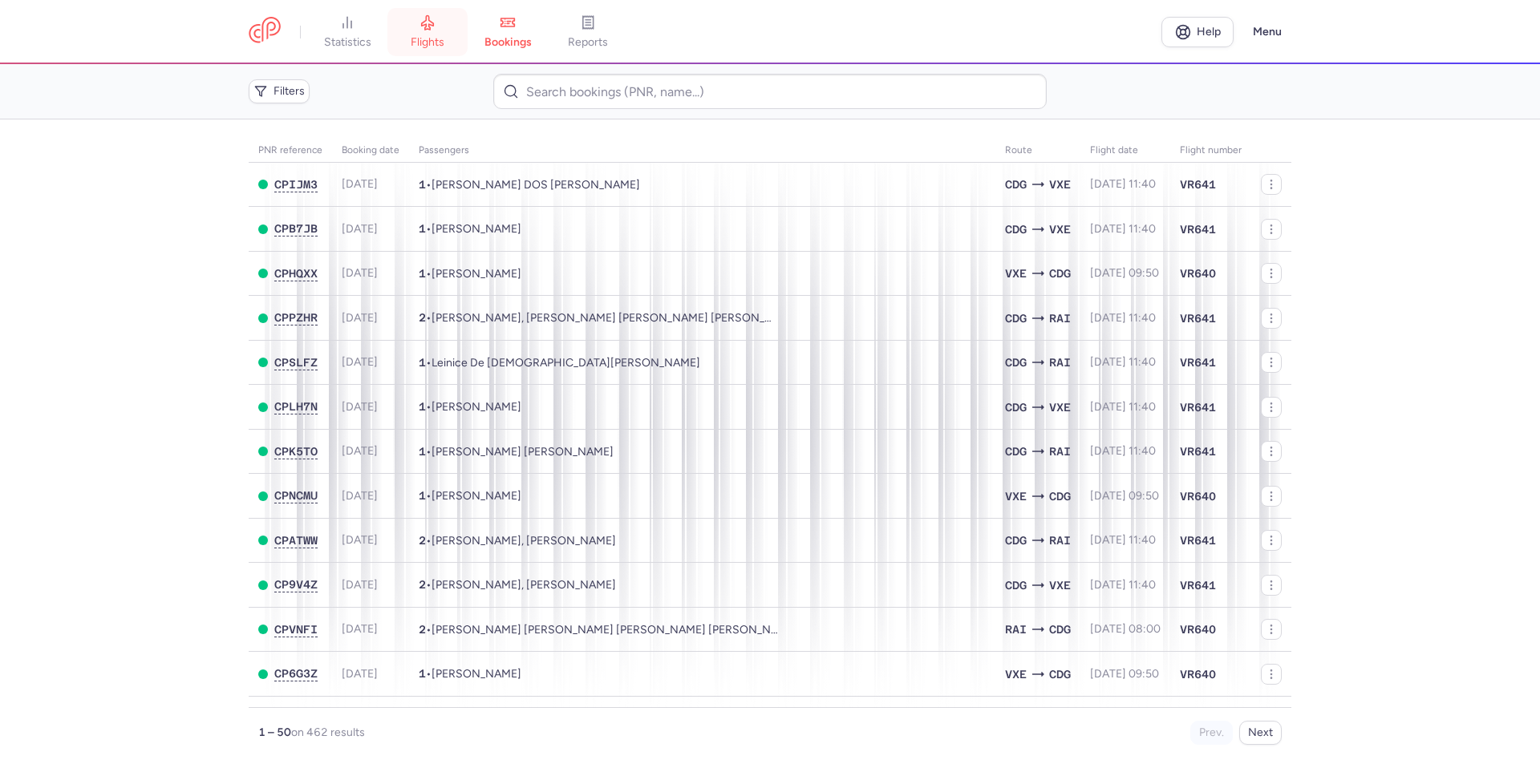
click at [424, 31] on link "flights" at bounding box center [427, 31] width 80 height 35
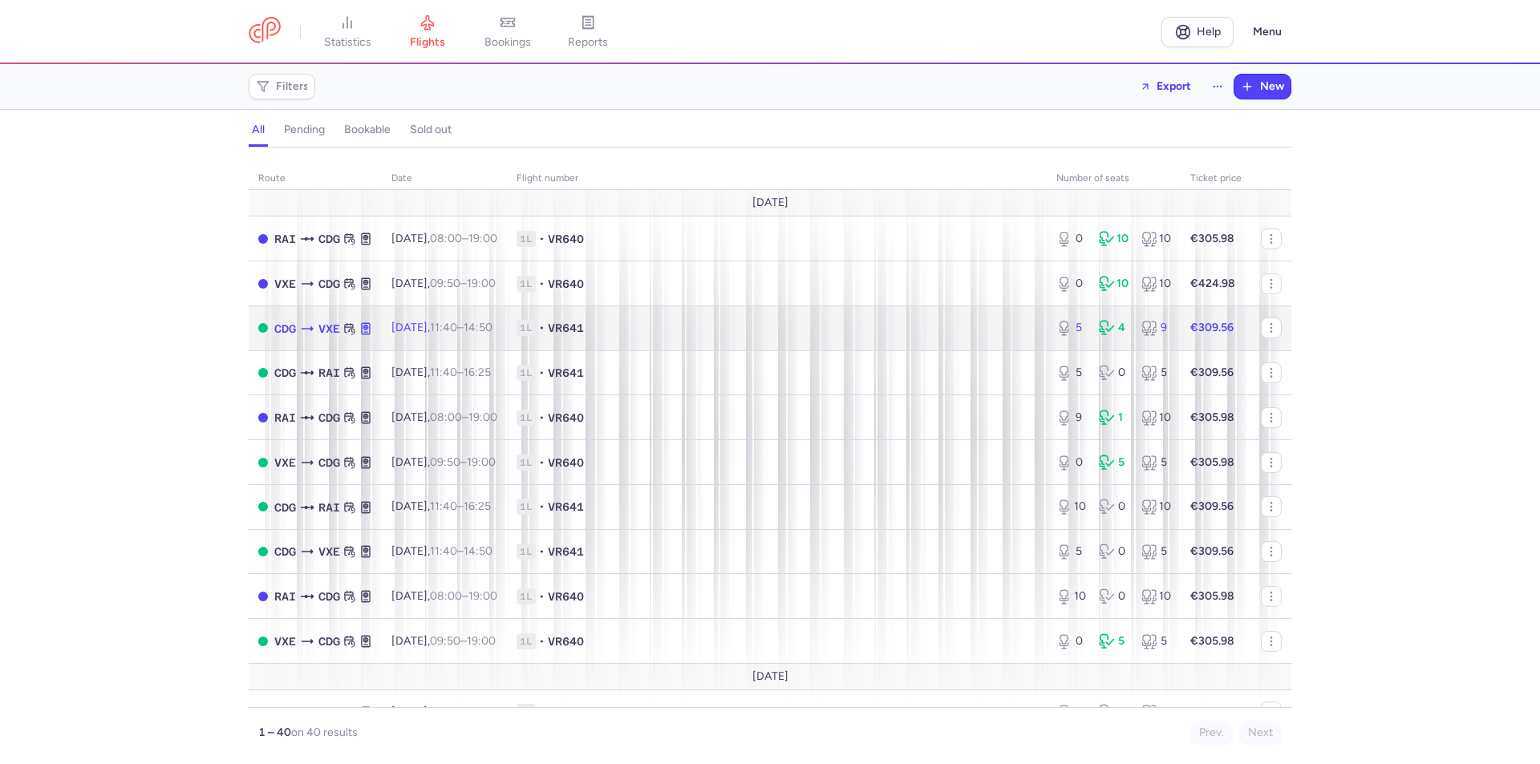
click at [584, 335] on span "VR641" at bounding box center [566, 328] width 36 height 16
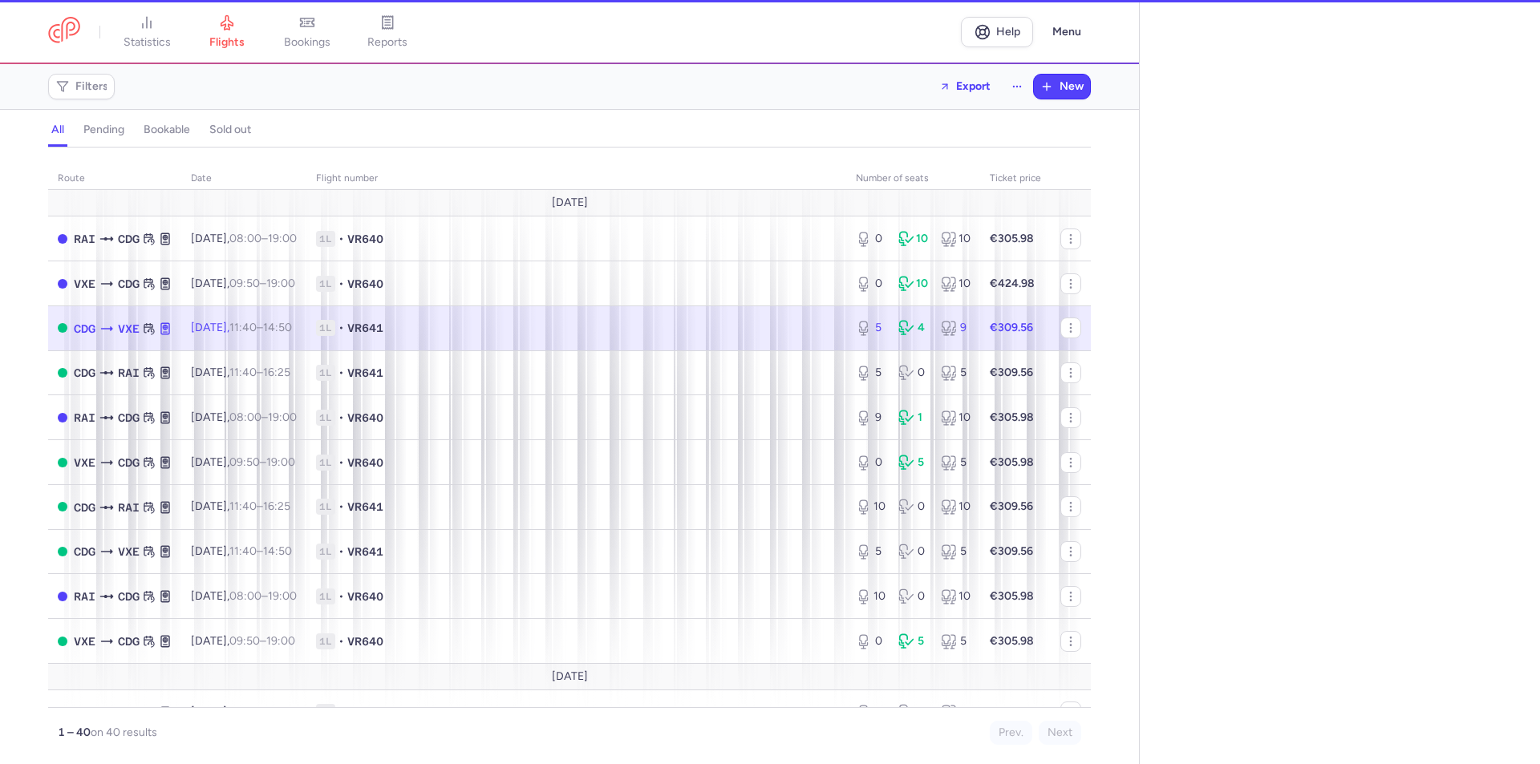
select select "days"
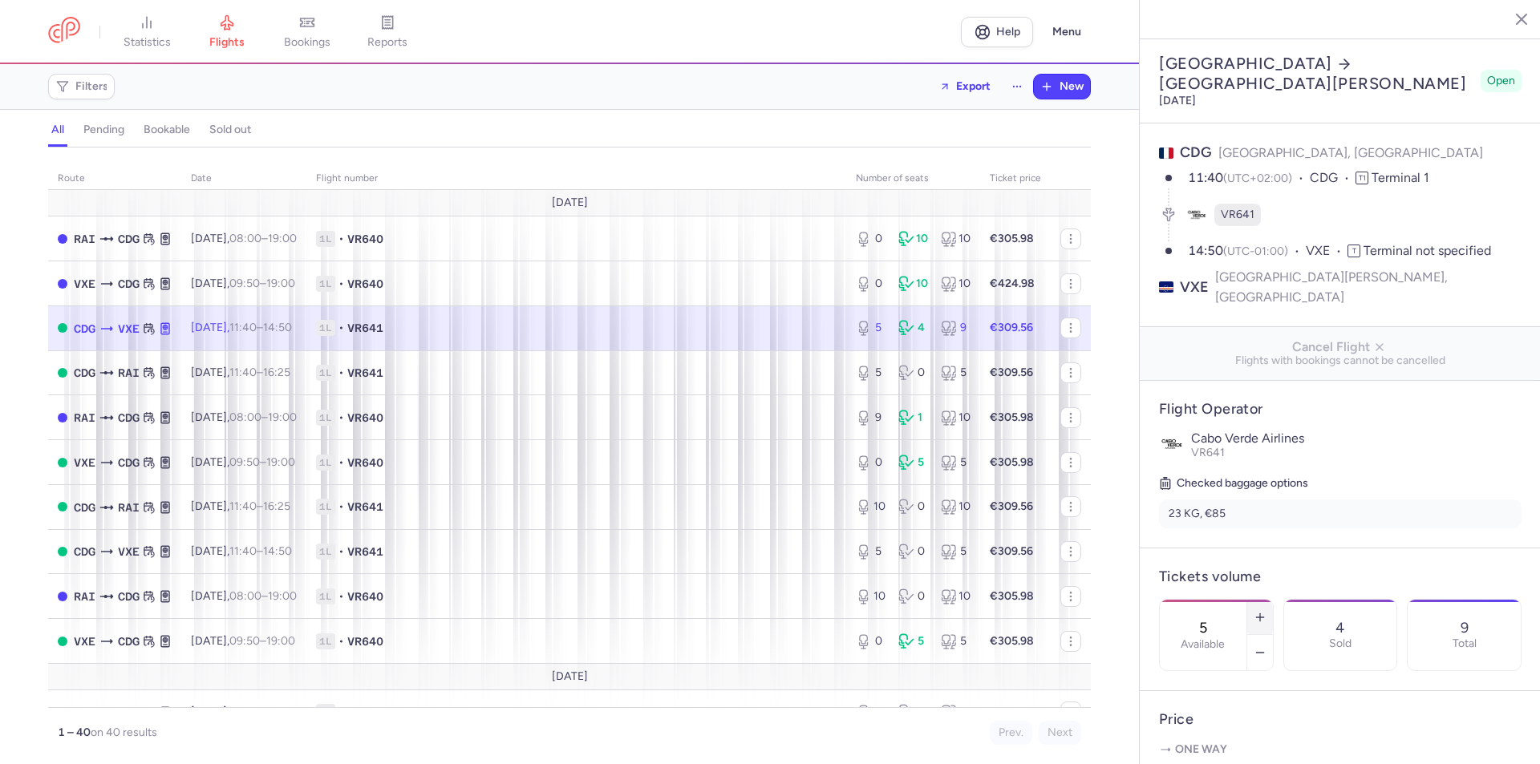
click at [1263, 618] on line "button" at bounding box center [1259, 618] width 7 height 0
type input "6"
click at [1202, 729] on span "Save changes" at bounding box center [1212, 733] width 79 height 14
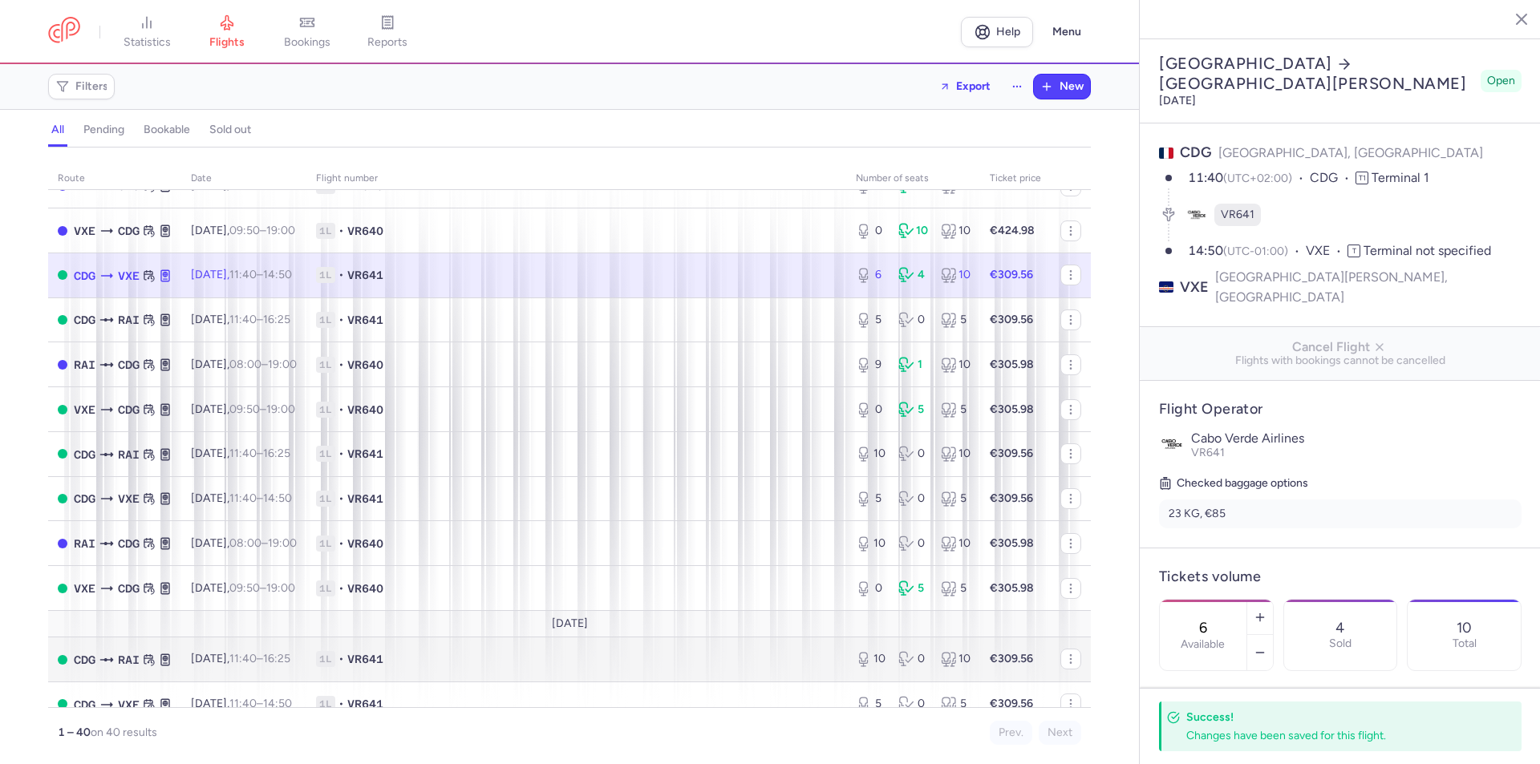
scroll to position [80, 0]
